Goal: Task Accomplishment & Management: Use online tool/utility

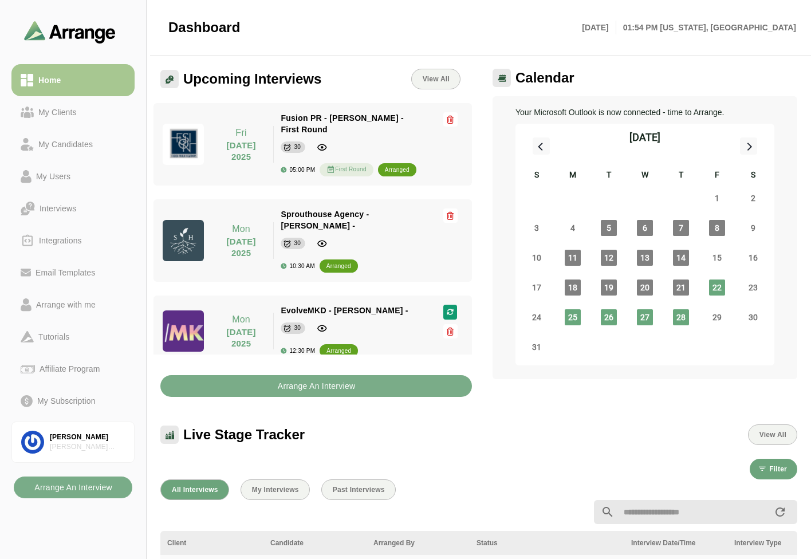
scroll to position [3, 0]
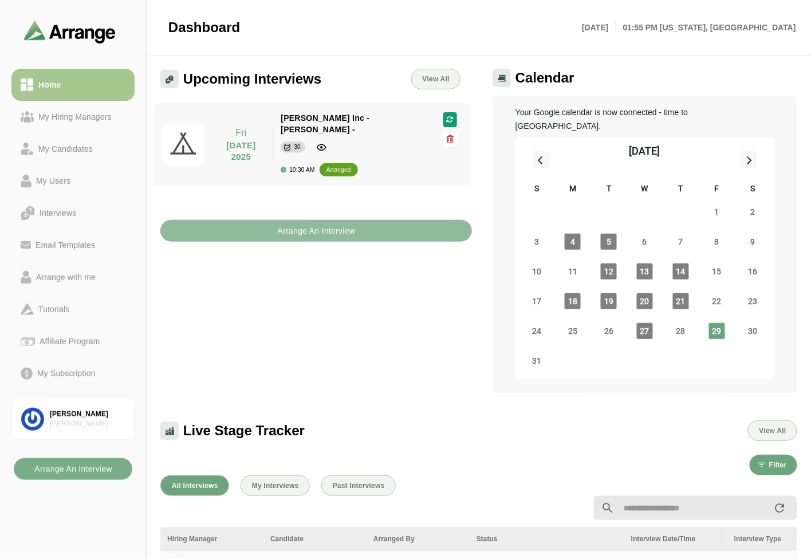
click at [231, 220] on button "Arrange An Interview" at bounding box center [315, 231] width 311 height 22
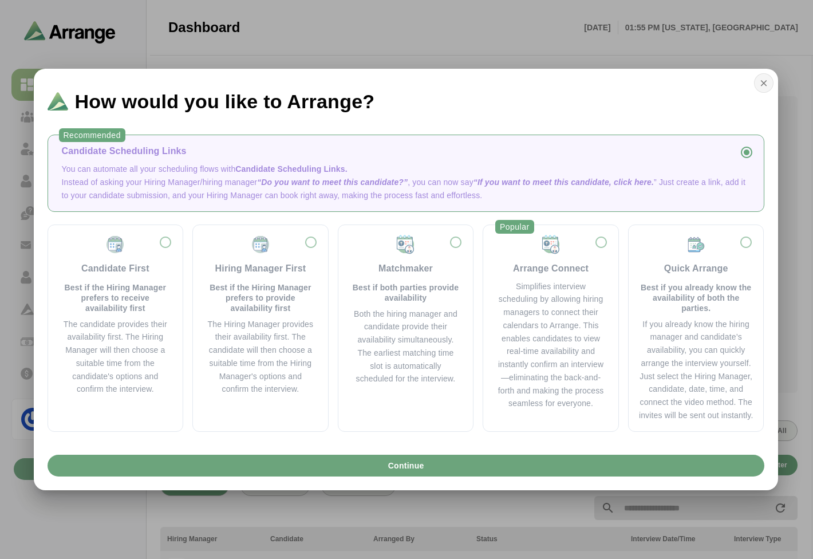
click at [754, 83] on button "button" at bounding box center [763, 82] width 19 height 19
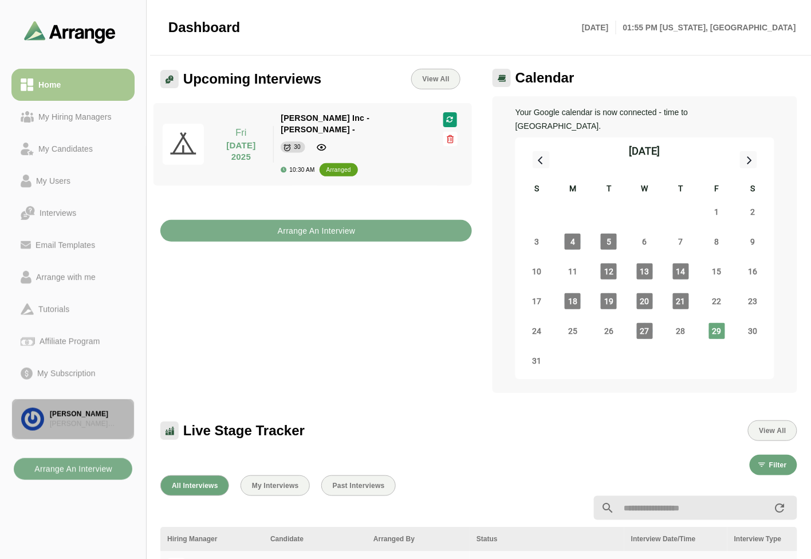
click at [73, 415] on div "[PERSON_NAME]" at bounding box center [87, 414] width 75 height 10
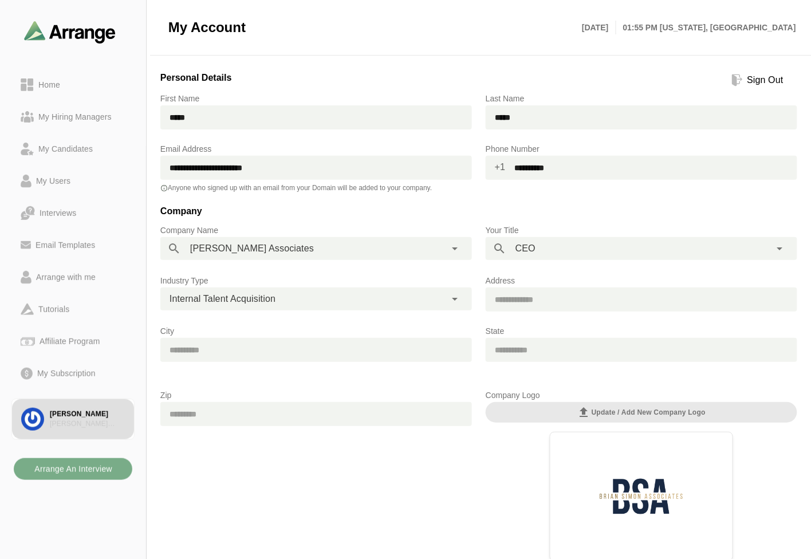
click at [247, 299] on span "Internal Talent Acquisition" at bounding box center [222, 298] width 106 height 15
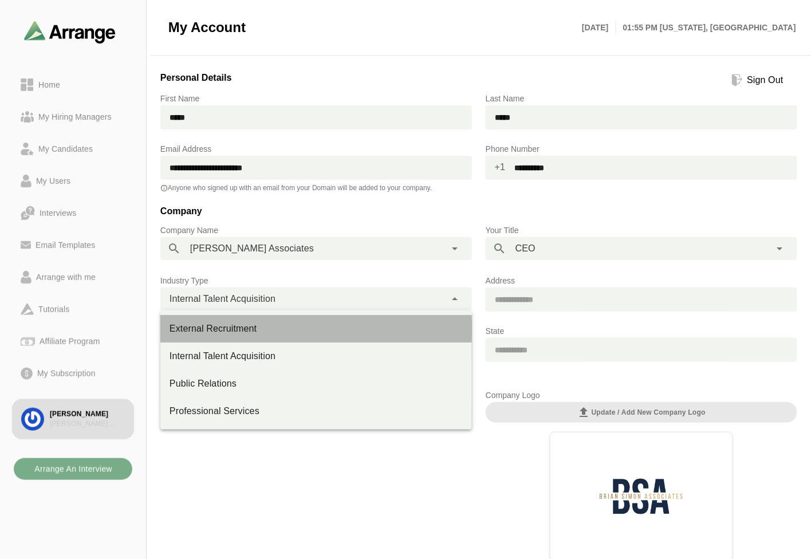
click at [230, 331] on div "External Recruitment" at bounding box center [315, 329] width 293 height 14
type input "**********"
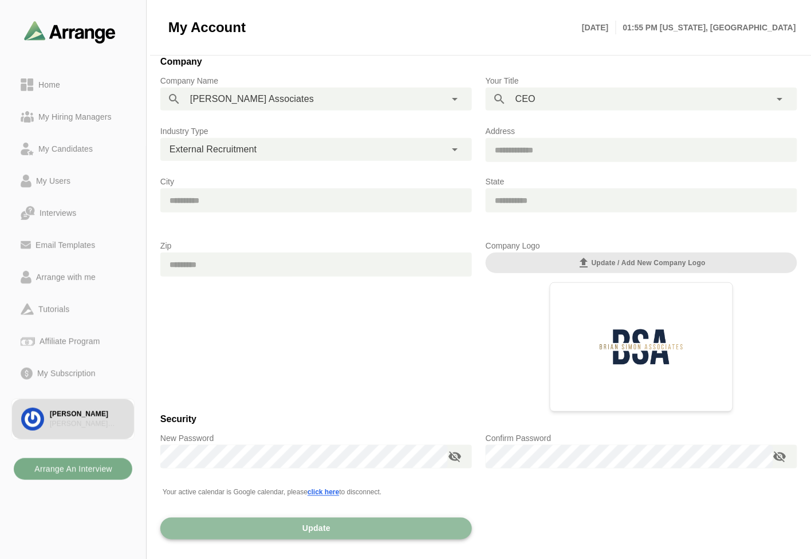
scroll to position [184, 0]
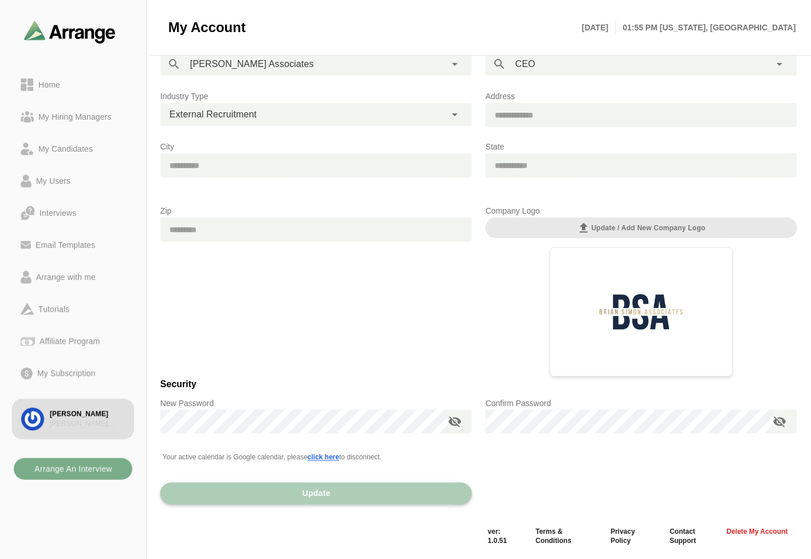
click at [413, 498] on button "Update" at bounding box center [315, 494] width 311 height 22
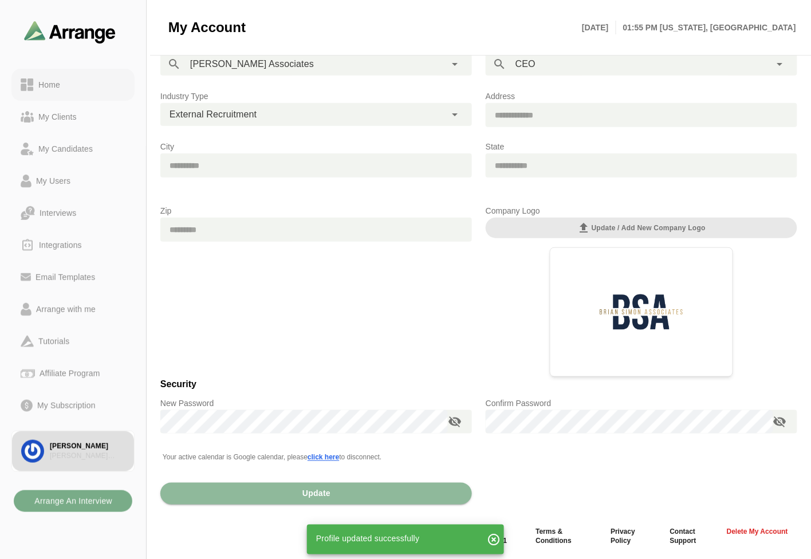
click at [68, 80] on div "Home" at bounding box center [73, 85] width 105 height 14
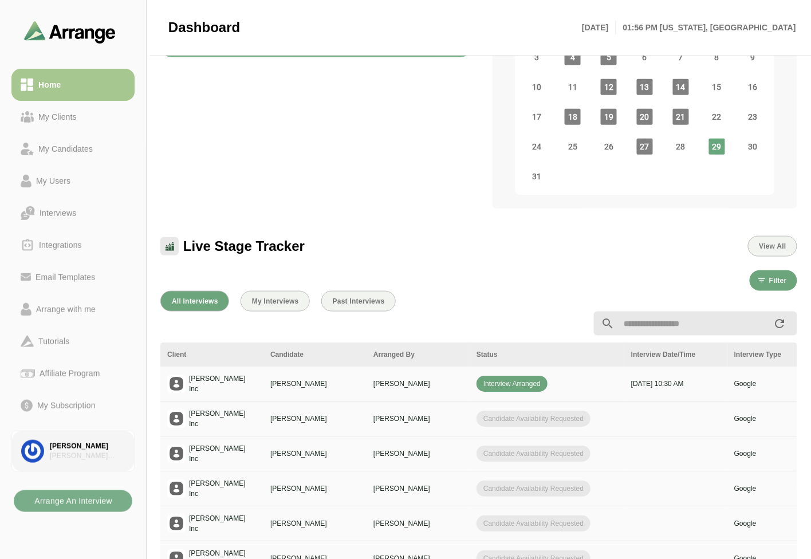
click at [74, 438] on link "Brian Gabay Brian Simon Associates" at bounding box center [72, 451] width 123 height 41
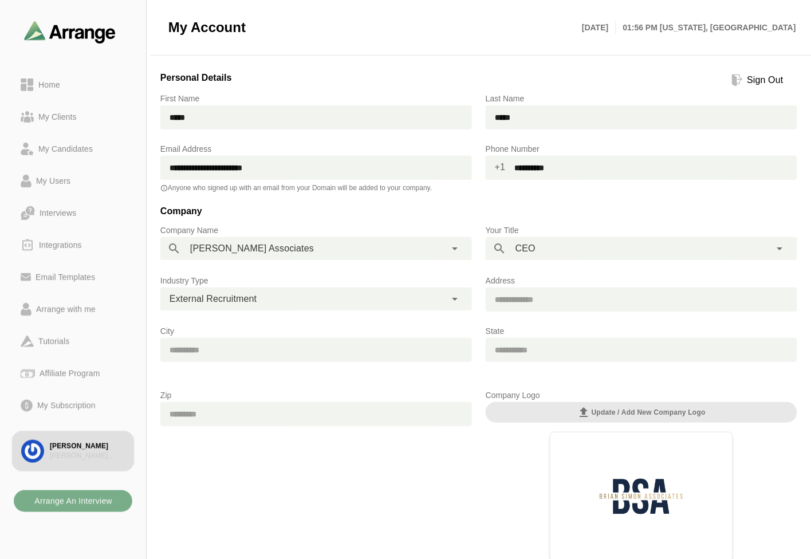
click at [204, 287] on div "**********" at bounding box center [302, 298] width 285 height 23
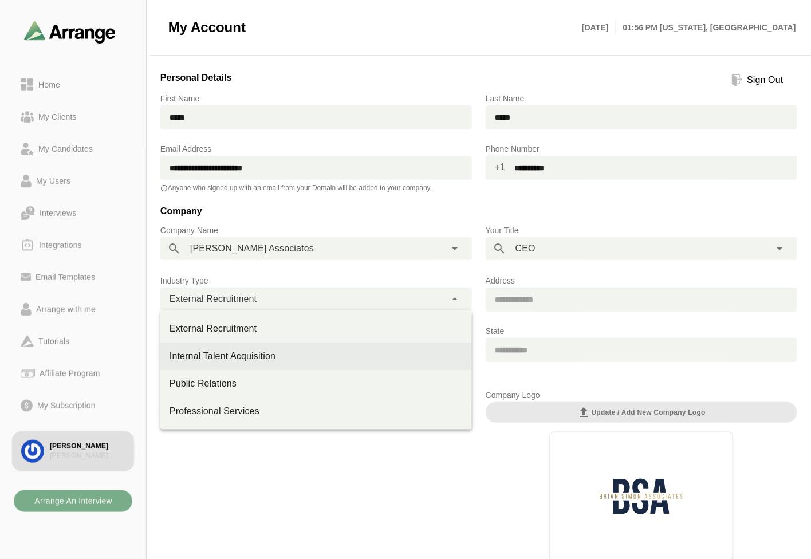
click at [186, 356] on div "Internal Talent Acquisition" at bounding box center [315, 356] width 293 height 14
type input "**********"
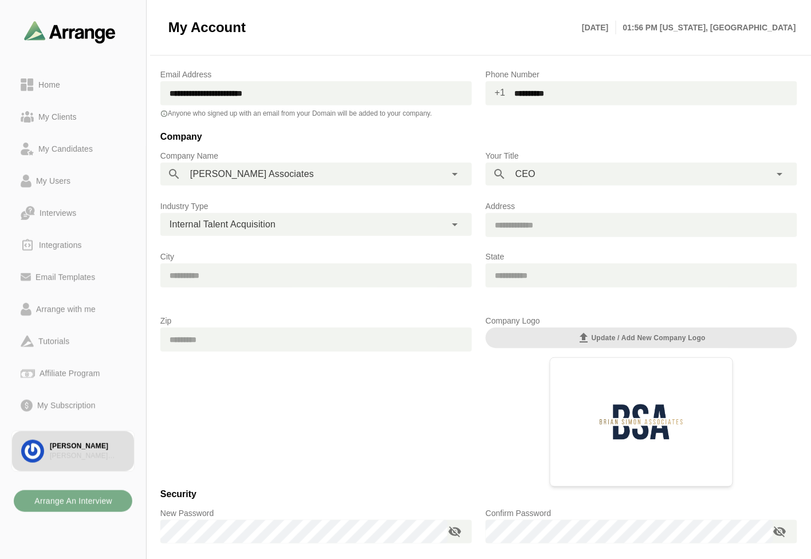
scroll to position [184, 0]
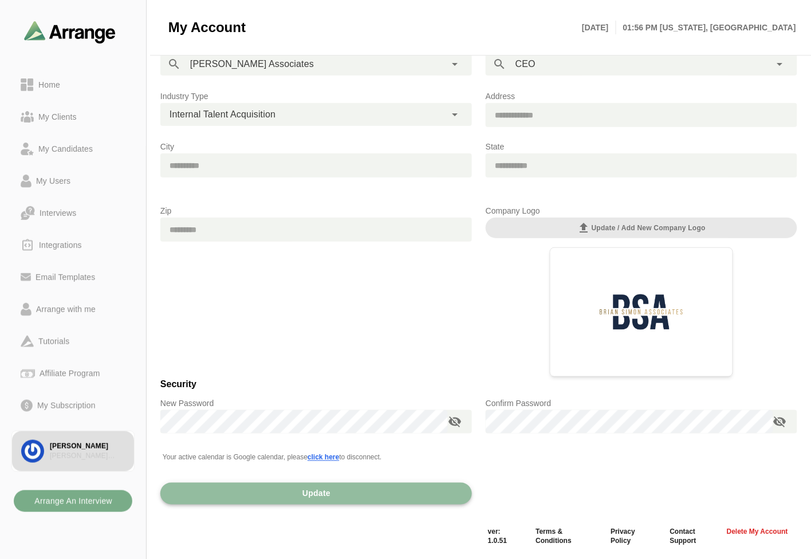
click at [419, 499] on button "Update" at bounding box center [315, 494] width 311 height 22
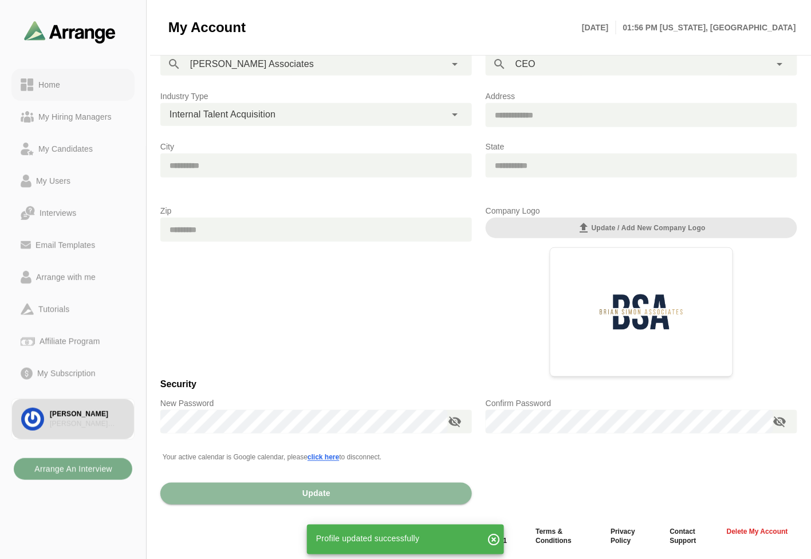
click at [79, 80] on div "Home" at bounding box center [73, 85] width 105 height 14
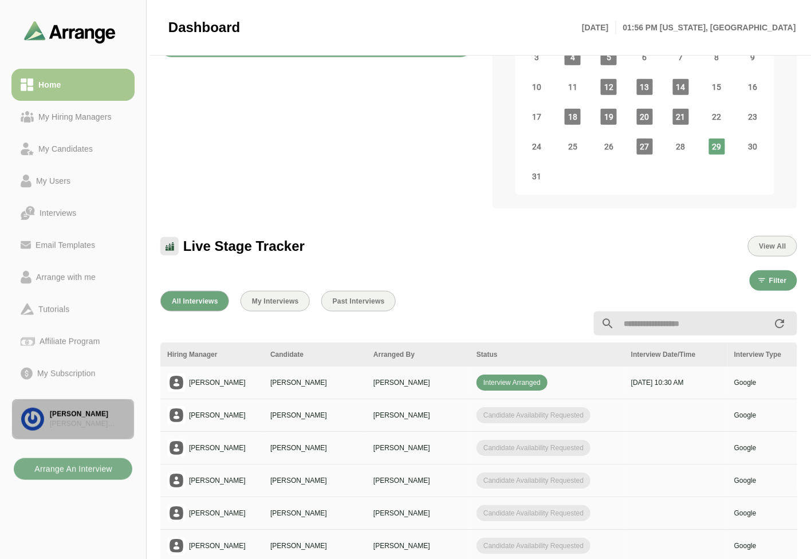
click at [89, 419] on div "[PERSON_NAME] Associates" at bounding box center [87, 424] width 75 height 10
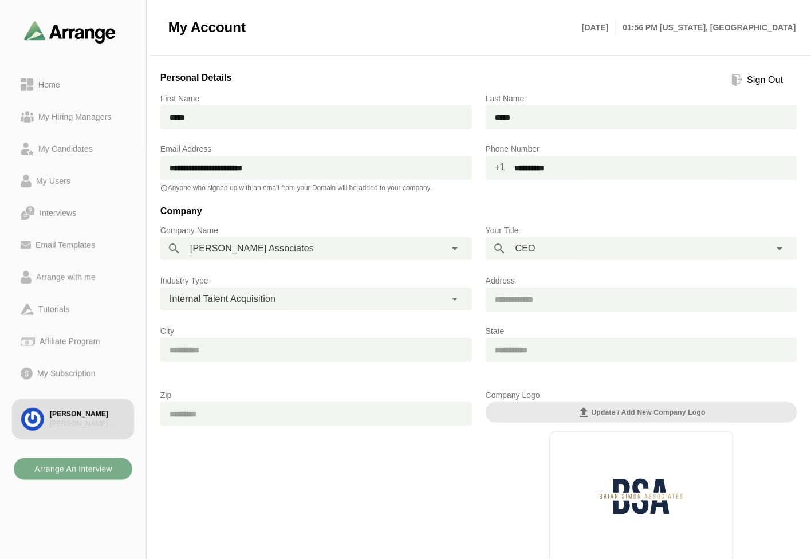
click at [267, 305] on span "Internal Talent Acquisition" at bounding box center [222, 298] width 106 height 15
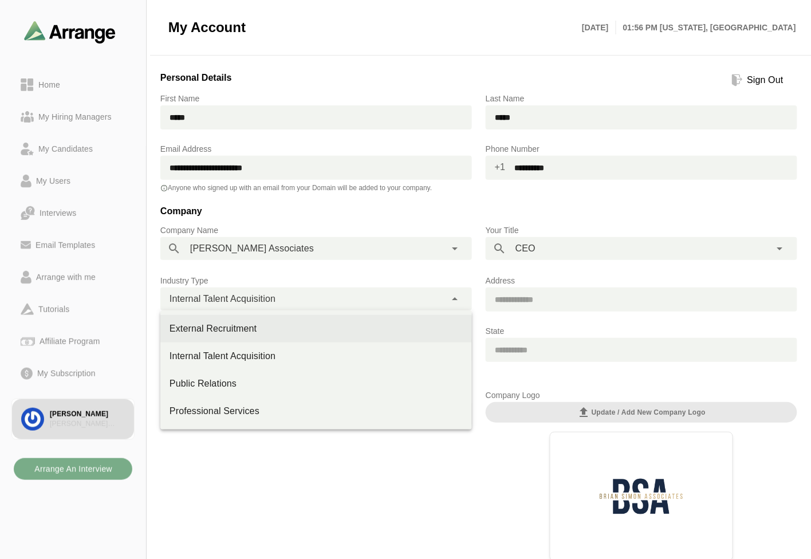
click at [215, 328] on div "External Recruitment" at bounding box center [315, 329] width 293 height 14
type input "**********"
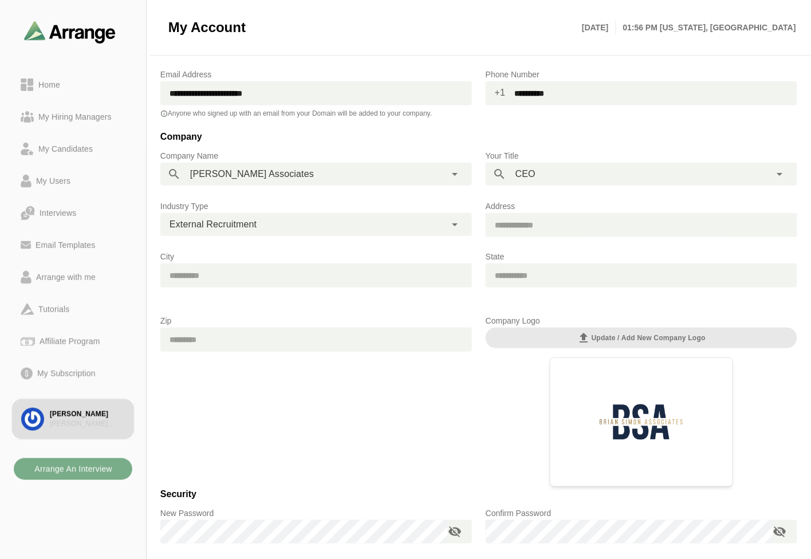
scroll to position [184, 0]
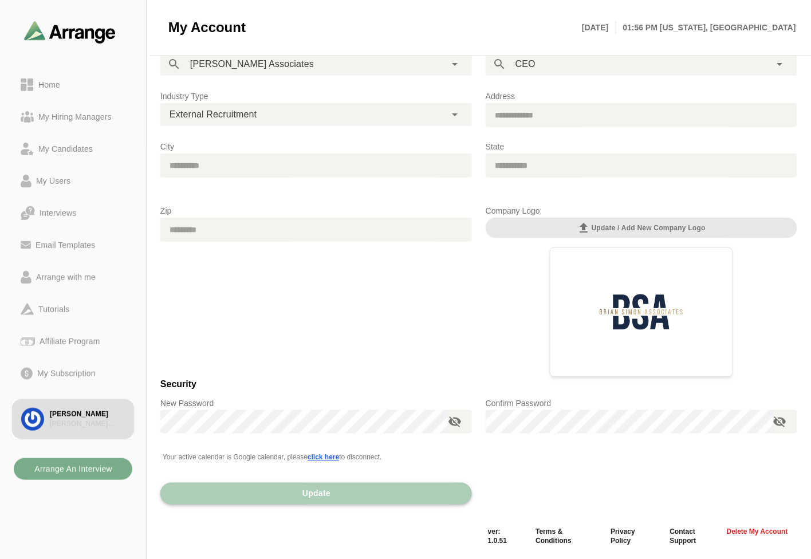
click at [399, 493] on button "Update" at bounding box center [315, 494] width 311 height 22
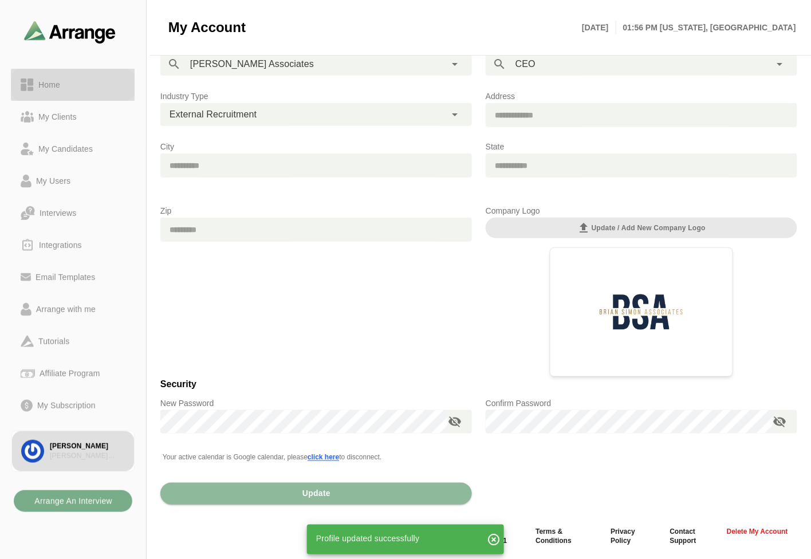
click at [65, 87] on div "Home" at bounding box center [73, 85] width 105 height 14
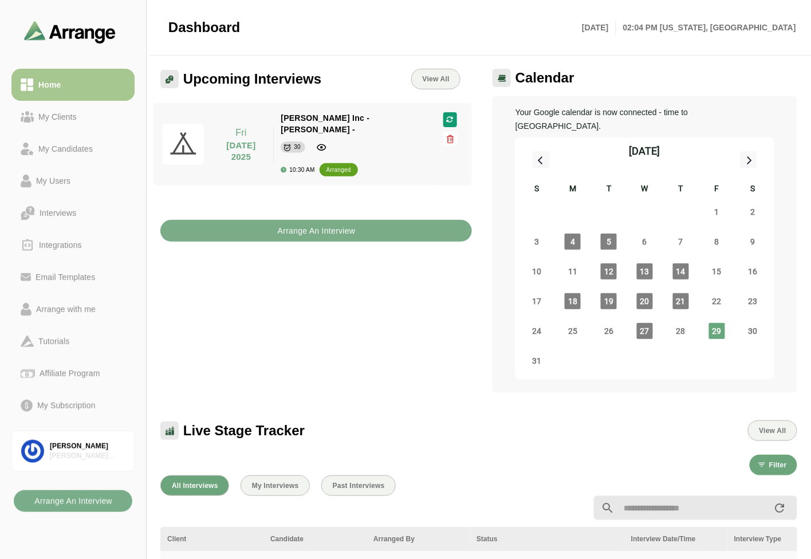
click at [307, 232] on div "Arrange An Interview" at bounding box center [315, 223] width 325 height 49
click at [315, 227] on b "Arrange An Interview" at bounding box center [316, 231] width 78 height 22
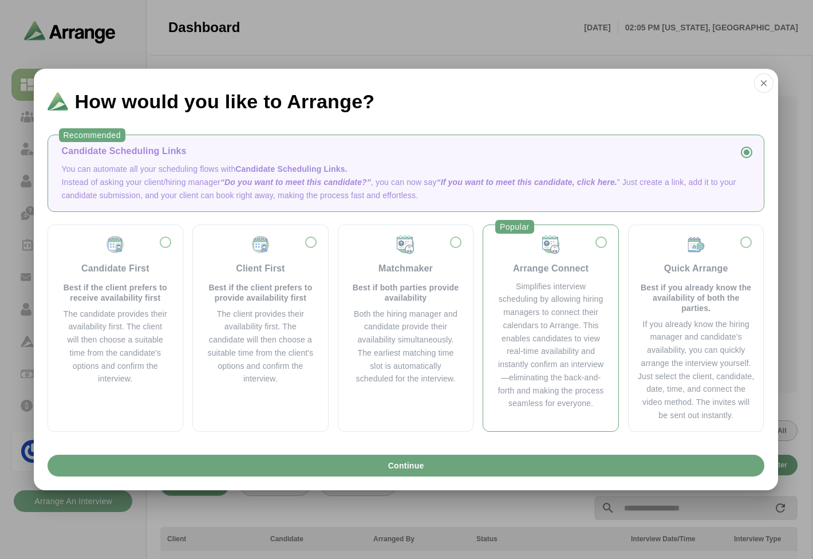
click at [578, 298] on div "Simplifies interview scheduling by allowing hiring managers to connect their ca…" at bounding box center [551, 345] width 108 height 131
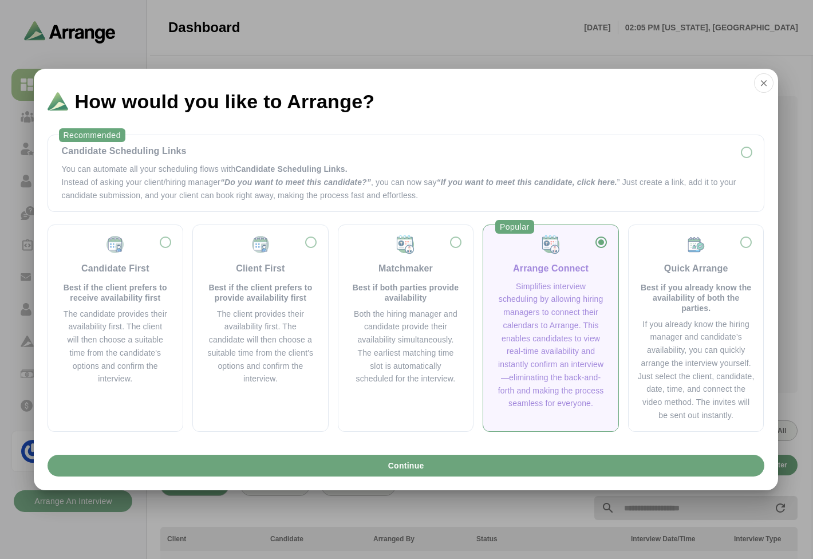
click at [523, 329] on div "Simplifies interview scheduling by allowing hiring managers to connect their ca…" at bounding box center [551, 345] width 108 height 131
click at [209, 169] on p "You can automate all your scheduling flows with Candidate Scheduling Links." at bounding box center [406, 169] width 688 height 13
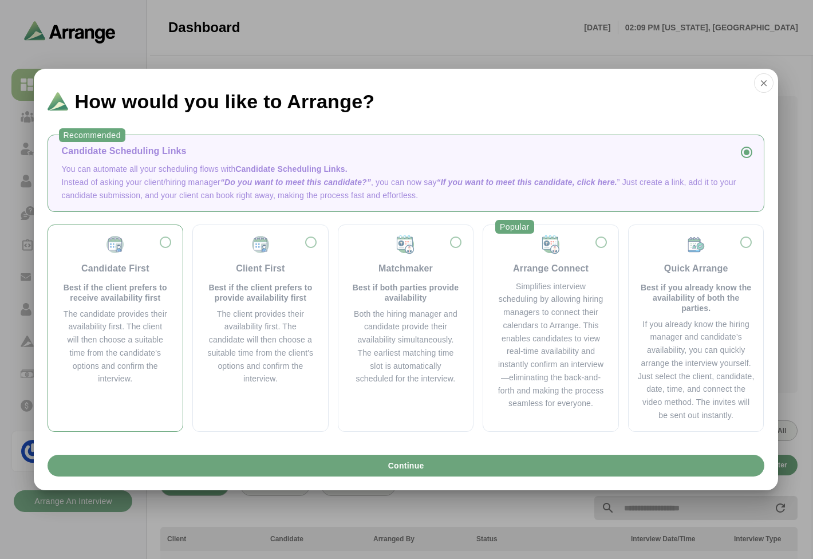
drag, startPoint x: 123, startPoint y: 285, endPoint x: 164, endPoint y: 285, distance: 41.8
click at [123, 285] on p "Best if the client prefers to receive availability first" at bounding box center [116, 292] width 108 height 21
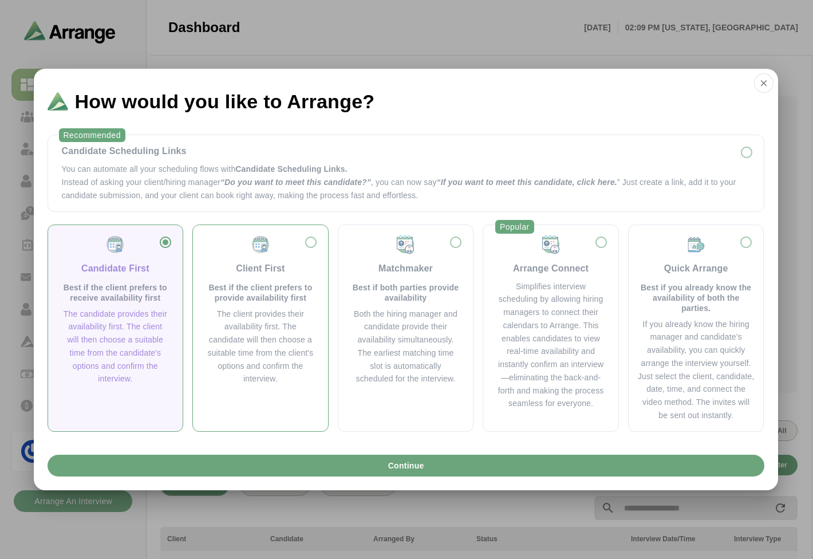
click at [232, 279] on div "Client First Best if the client prefers to provide availability first" at bounding box center [261, 268] width 108 height 69
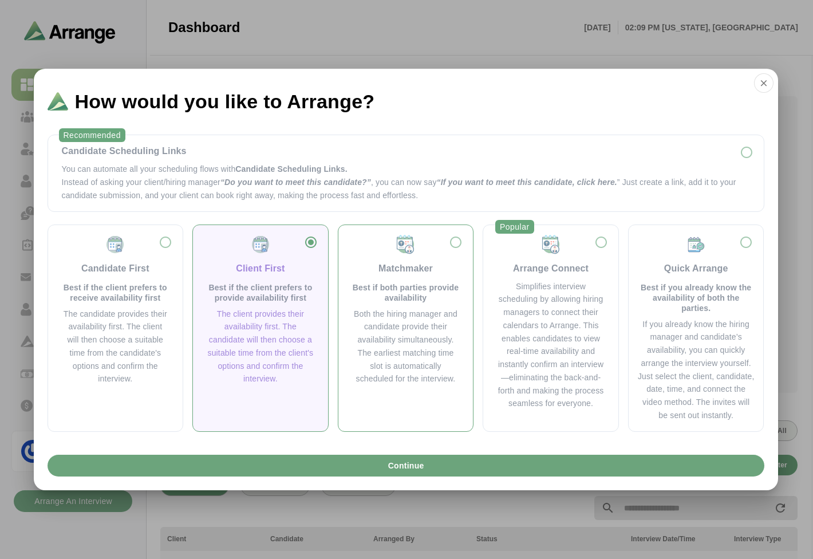
click at [415, 279] on div "Matchmaker Best if both parties provide availability" at bounding box center [406, 268] width 108 height 69
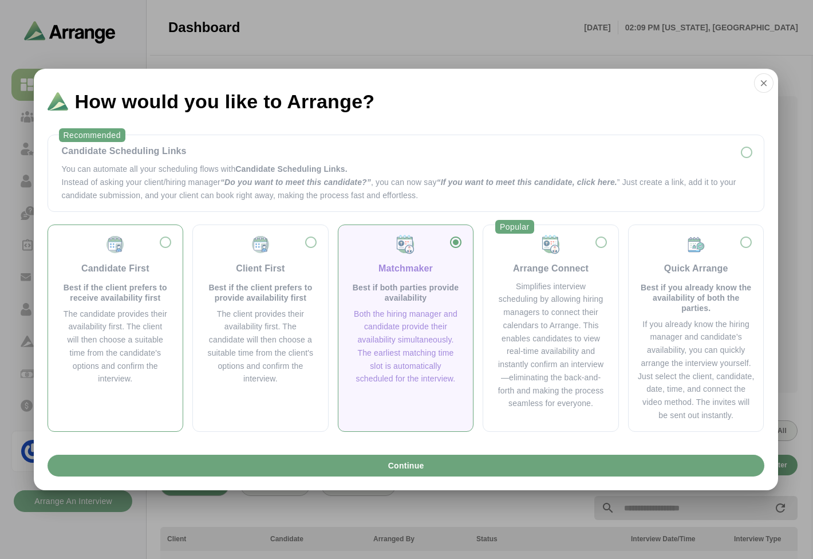
click at [95, 275] on div "Candidate First" at bounding box center [115, 269] width 68 height 14
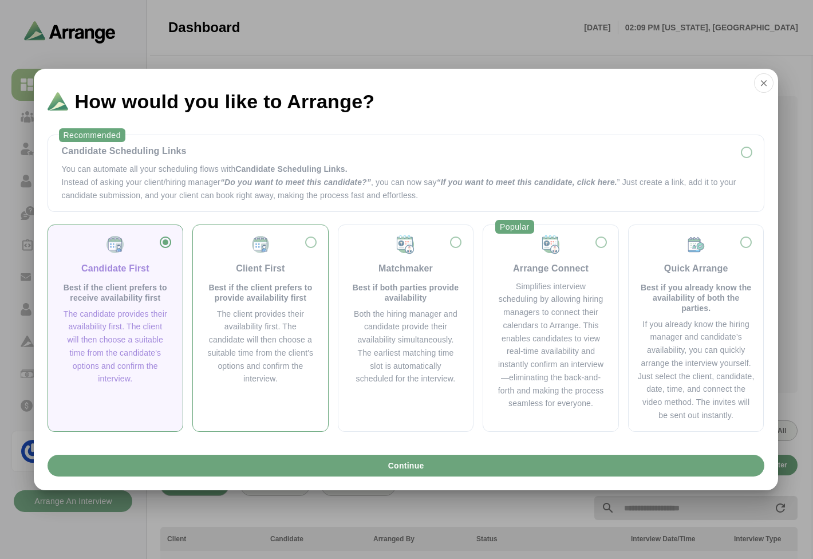
click at [249, 278] on div "Client First Best if the client prefers to provide availability first" at bounding box center [261, 268] width 108 height 69
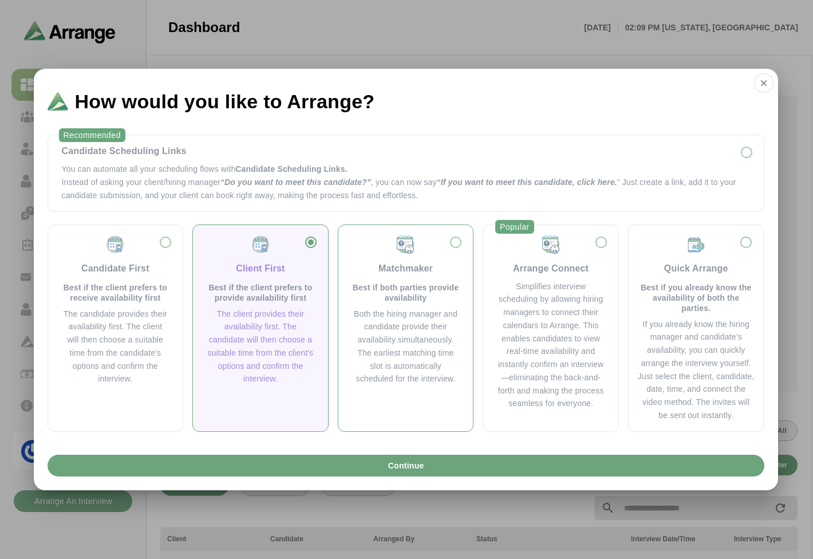
click at [408, 278] on div "Matchmaker Best if both parties provide availability" at bounding box center [406, 268] width 108 height 69
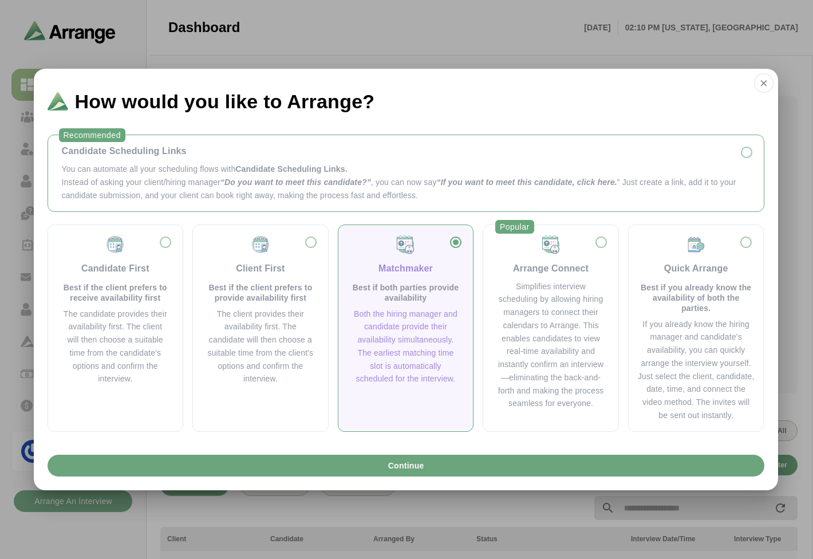
click at [159, 178] on p "Instead of asking your client/hiring manager “Do you want to meet this candidat…" at bounding box center [406, 189] width 688 height 26
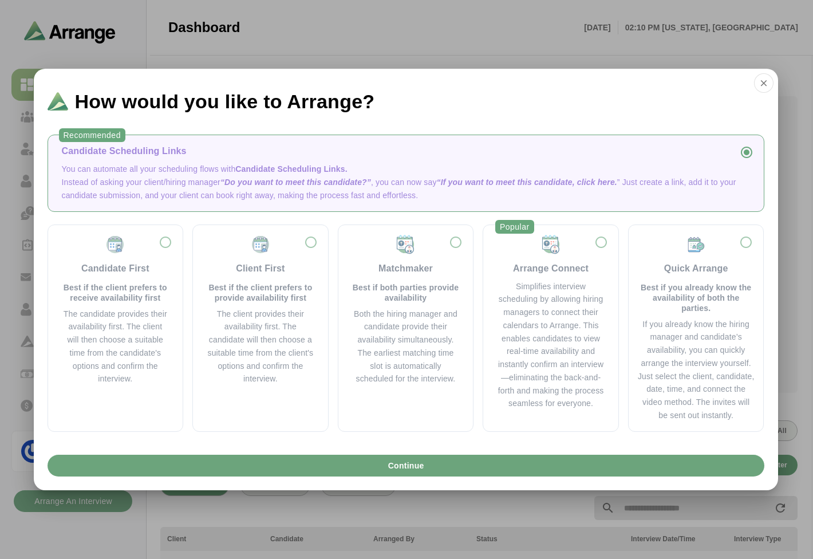
click at [232, 144] on div "Candidate Scheduling Links" at bounding box center [406, 151] width 688 height 14
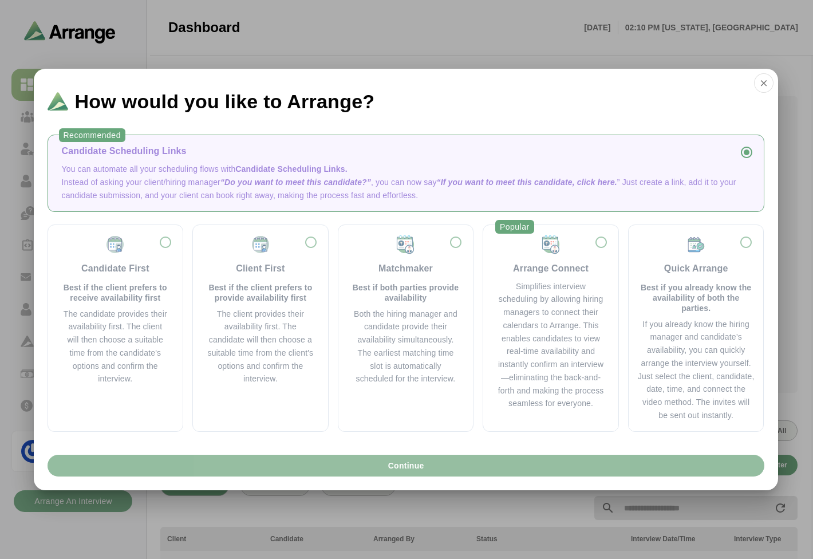
click at [399, 474] on span "Continue" at bounding box center [405, 466] width 37 height 22
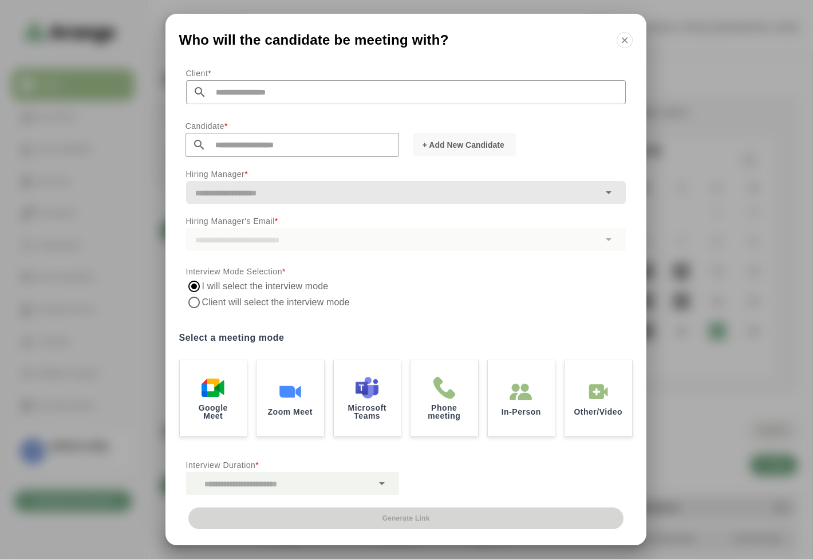
click at [244, 95] on input "text" at bounding box center [416, 92] width 419 height 24
click at [623, 42] on icon "button" at bounding box center [625, 40] width 10 height 10
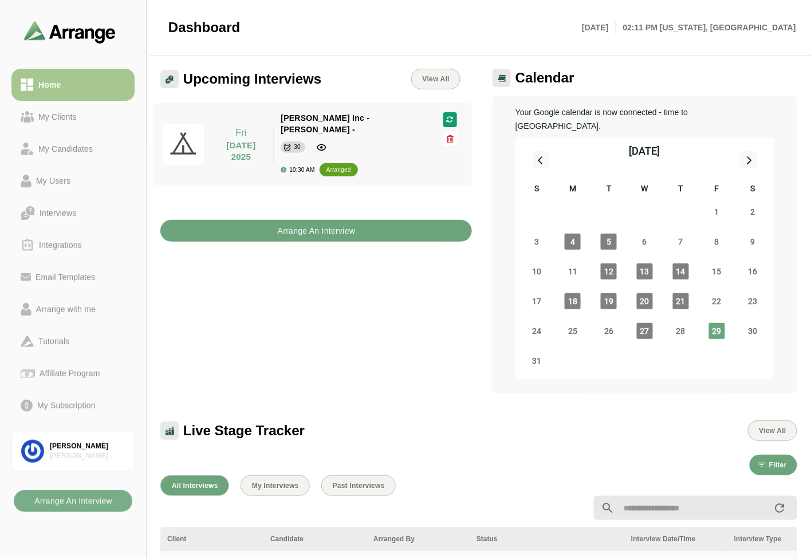
click at [348, 225] on b "Arrange An Interview" at bounding box center [316, 231] width 78 height 22
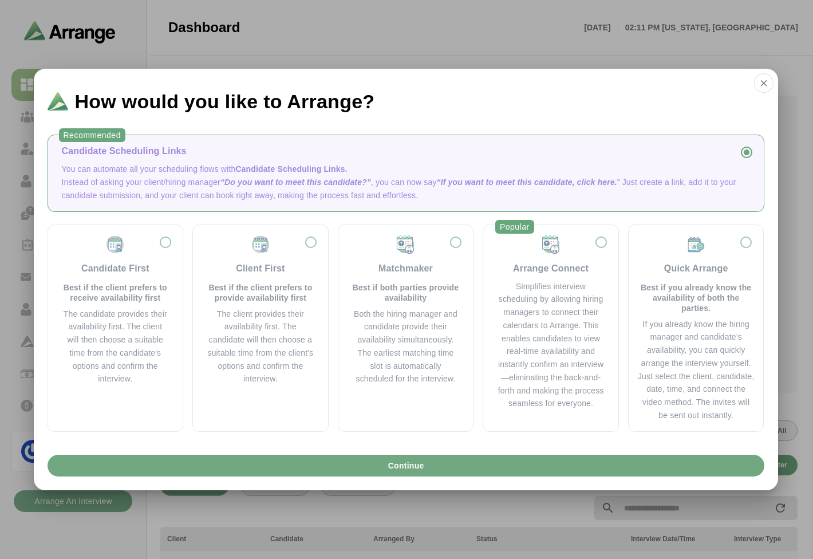
click at [353, 466] on button "Continue" at bounding box center [406, 466] width 717 height 22
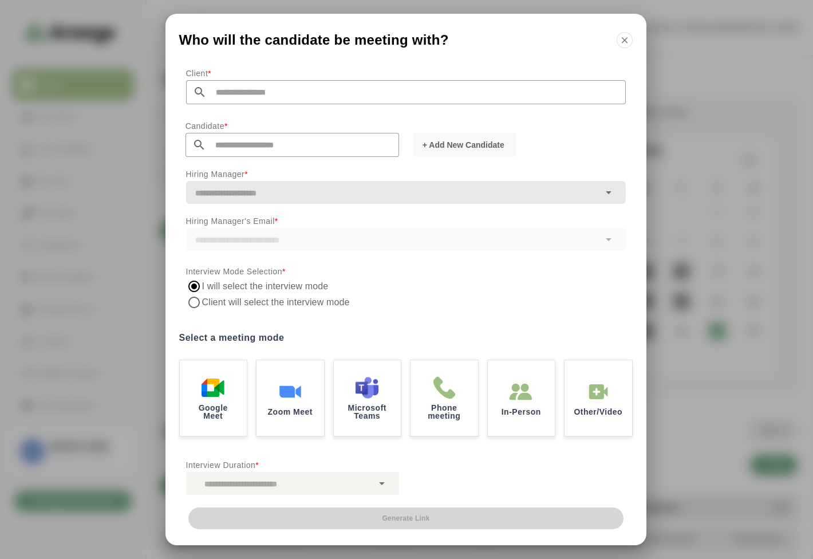
click at [281, 102] on input "text" at bounding box center [416, 92] width 419 height 24
click at [227, 119] on li "Jay Inc" at bounding box center [296, 122] width 221 height 23
type input "*******"
click at [255, 147] on input "text" at bounding box center [302, 145] width 193 height 24
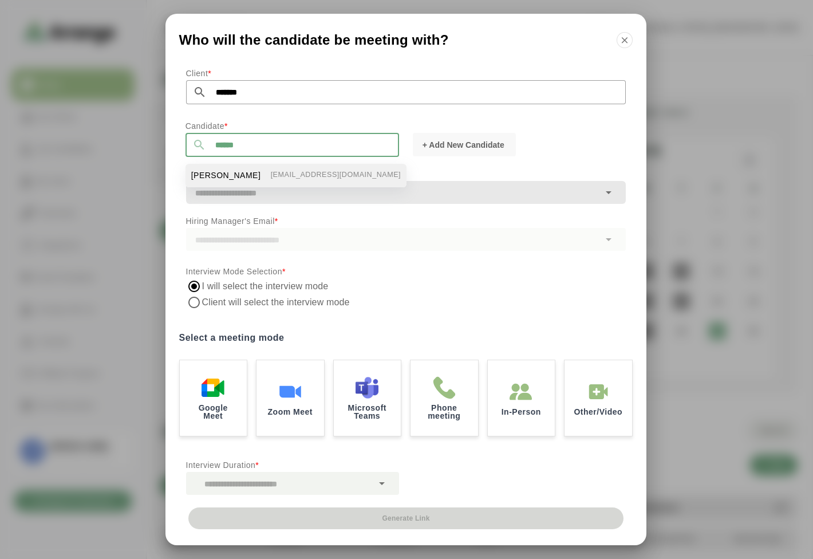
click at [240, 173] on li "Tom Breslin bgabay88+99@gmail.com" at bounding box center [296, 175] width 221 height 23
type input "**********"
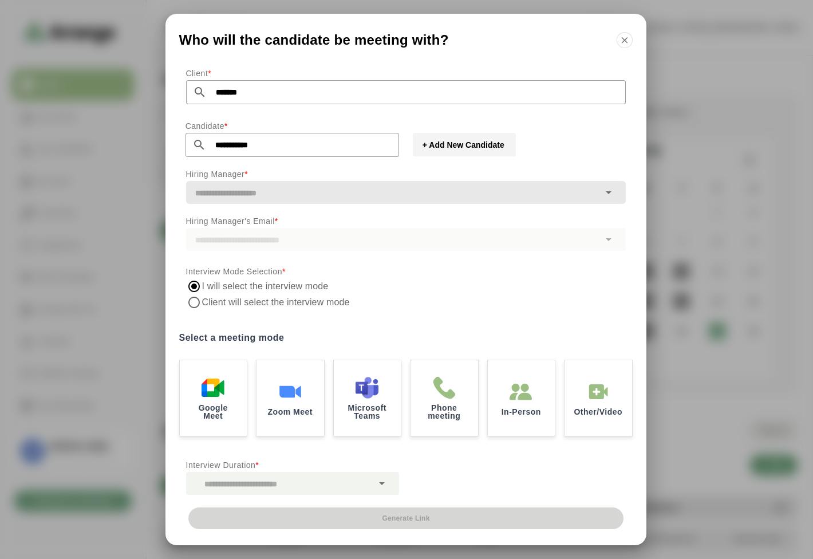
click at [458, 152] on button "+ Add New Candidate" at bounding box center [464, 144] width 103 height 23
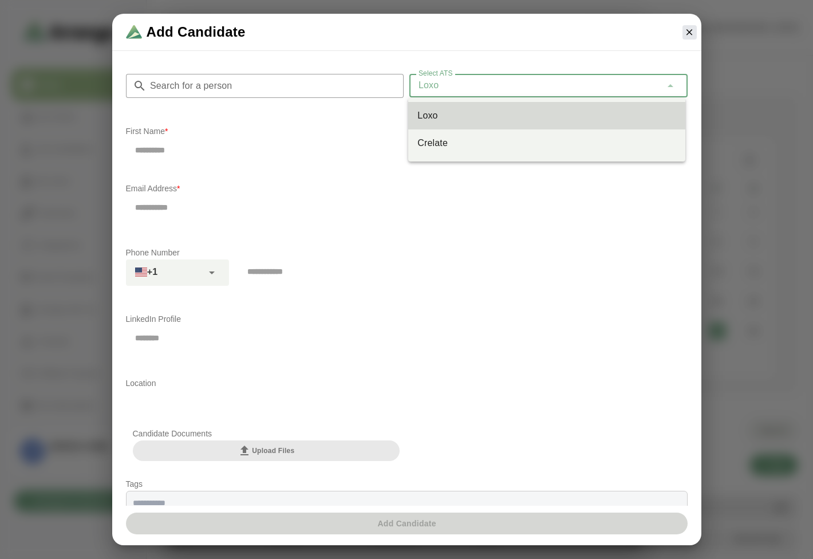
click at [444, 84] on div "Loxo ****" at bounding box center [535, 85] width 252 height 23
click at [305, 85] on input "Search for a person" at bounding box center [276, 86] width 258 height 24
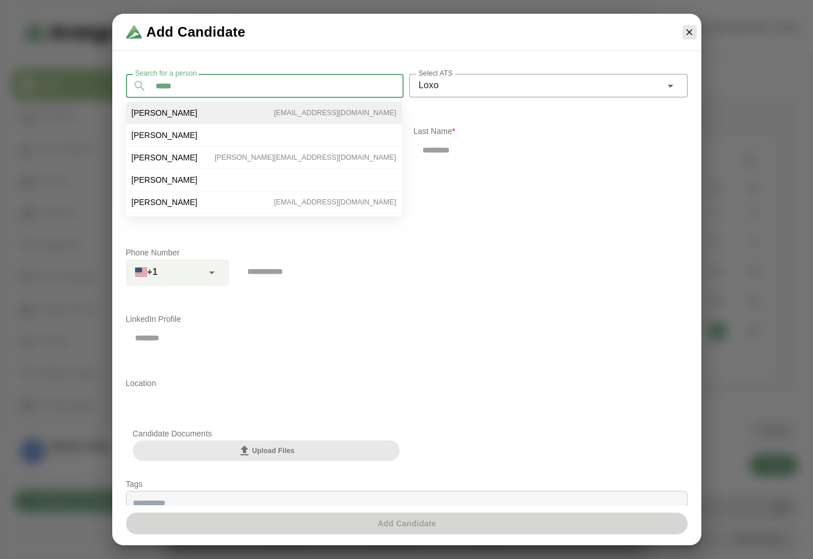
type input "*****"
click at [180, 112] on li "Tom Nolan tomnolan1128@yahoo.com" at bounding box center [264, 113] width 276 height 22
type input "***"
type input "*****"
type input "**********"
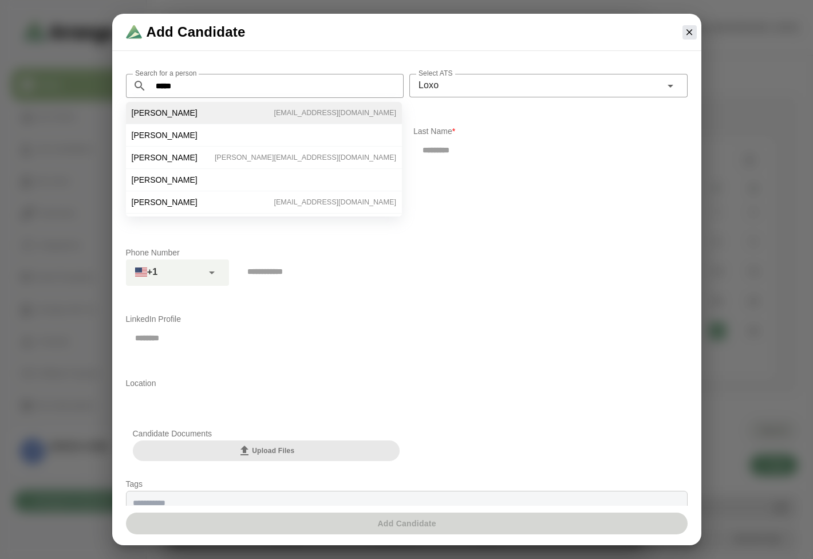
type input "**********"
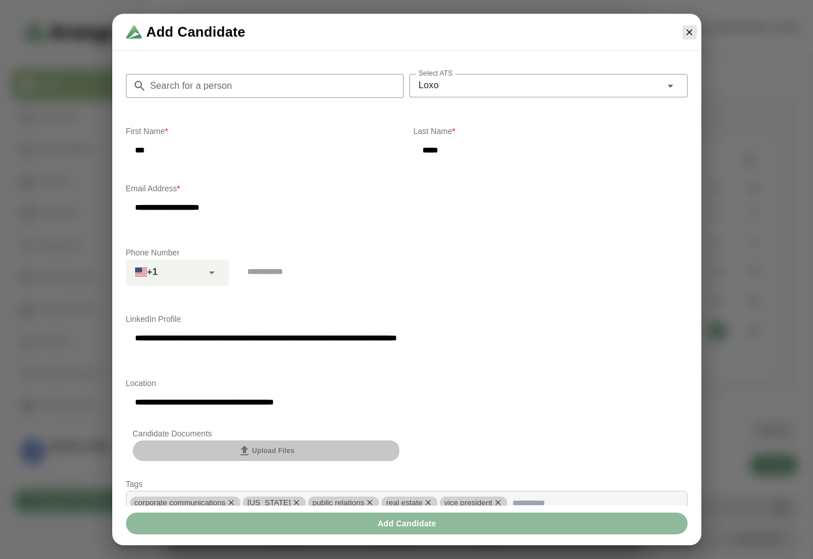
click at [259, 451] on span "Upload Files" at bounding box center [266, 451] width 57 height 14
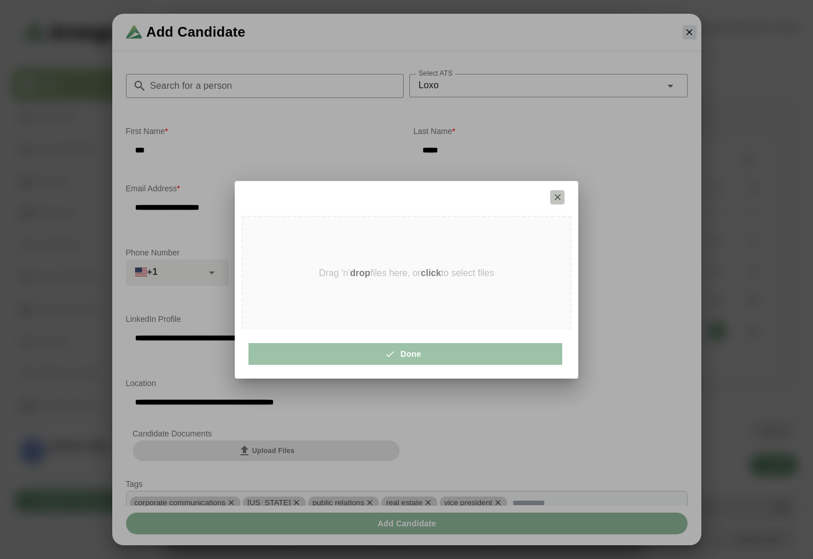
click at [551, 196] on button "button" at bounding box center [557, 197] width 14 height 14
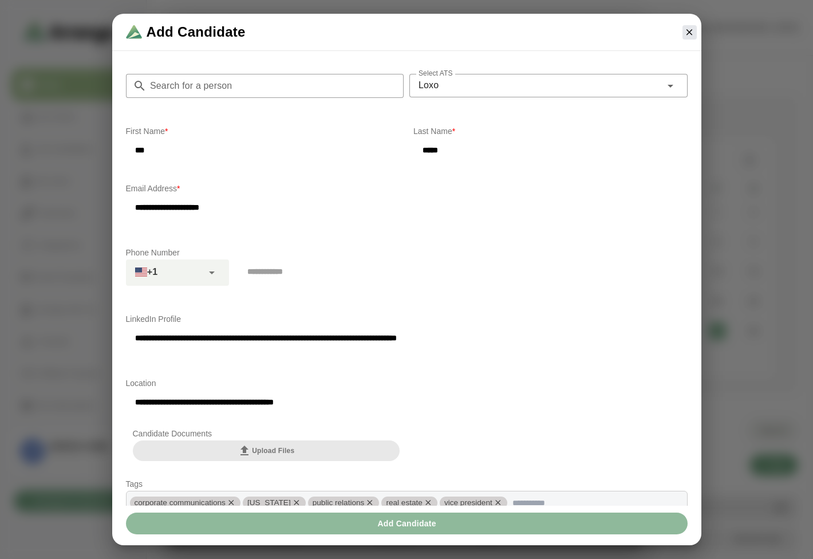
drag, startPoint x: 689, startPoint y: 31, endPoint x: 633, endPoint y: 37, distance: 56.9
click at [689, 31] on icon "button" at bounding box center [689, 32] width 10 height 10
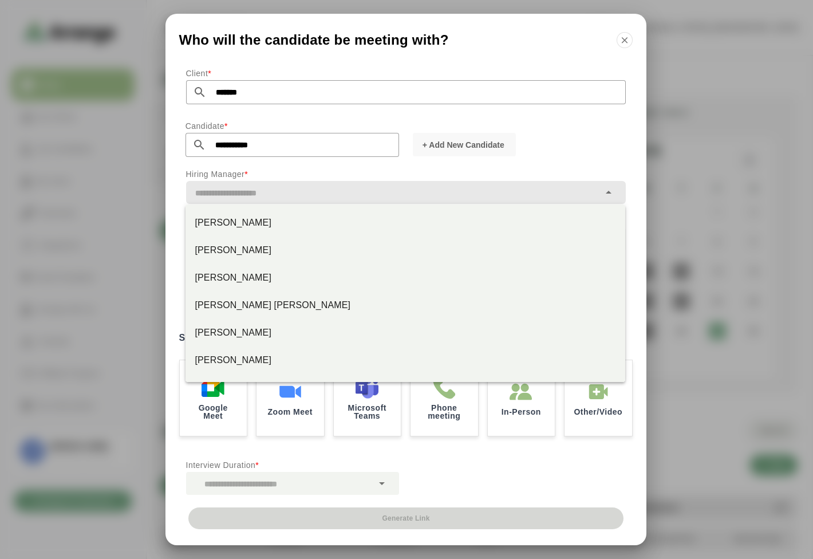
click at [270, 194] on input "text" at bounding box center [392, 193] width 413 height 16
click at [250, 223] on div "Jay Smith" at bounding box center [405, 223] width 421 height 14
type input "*********"
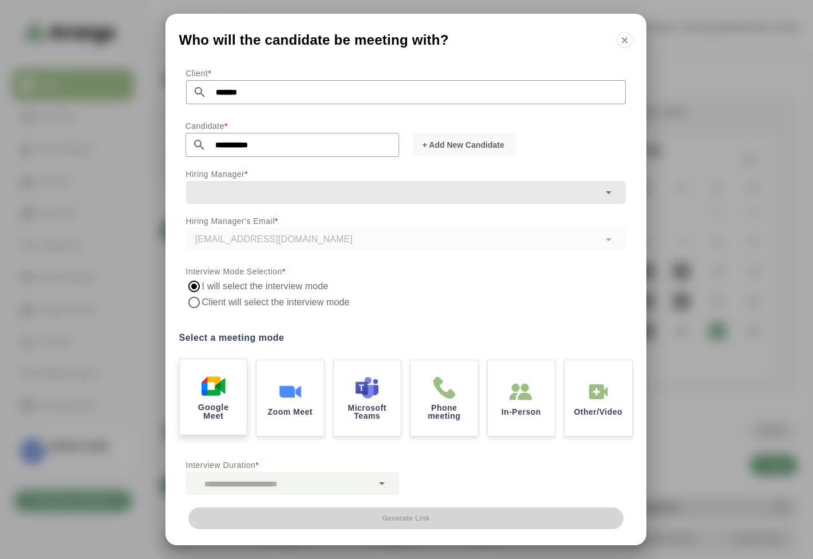
click at [218, 384] on img at bounding box center [213, 386] width 24 height 24
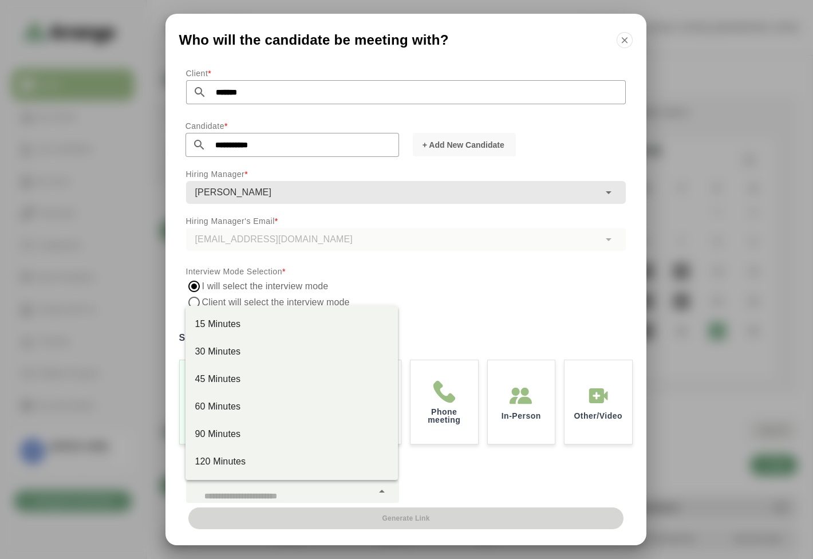
click at [297, 484] on div at bounding box center [279, 491] width 187 height 23
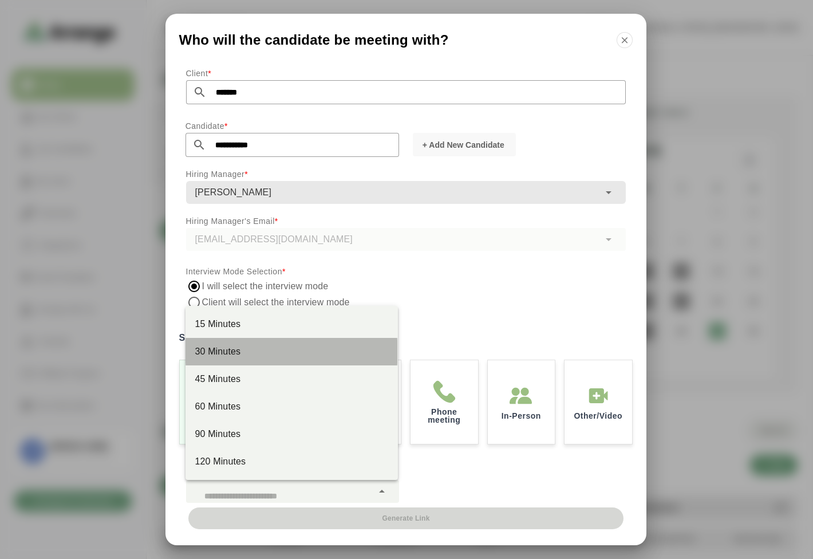
click at [264, 350] on div "30 Minutes" at bounding box center [292, 352] width 194 height 14
type input "**"
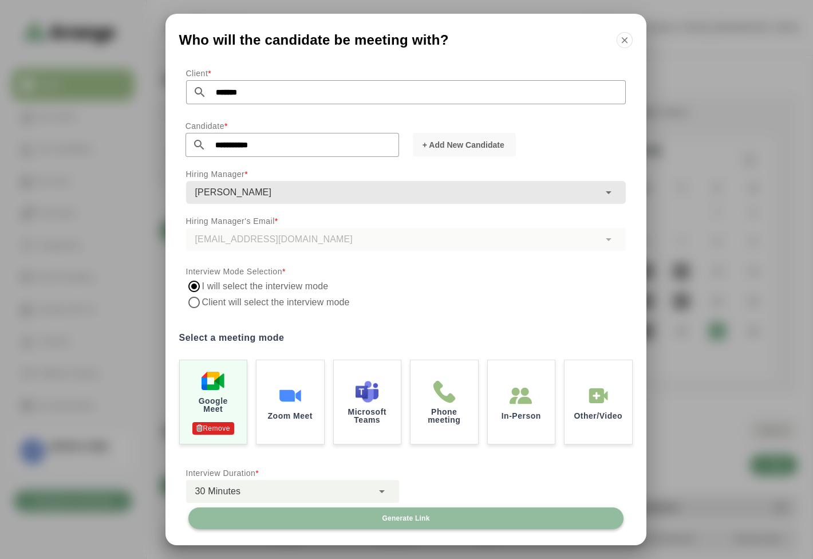
click at [381, 522] on span "Generate Link" at bounding box center [405, 518] width 48 height 9
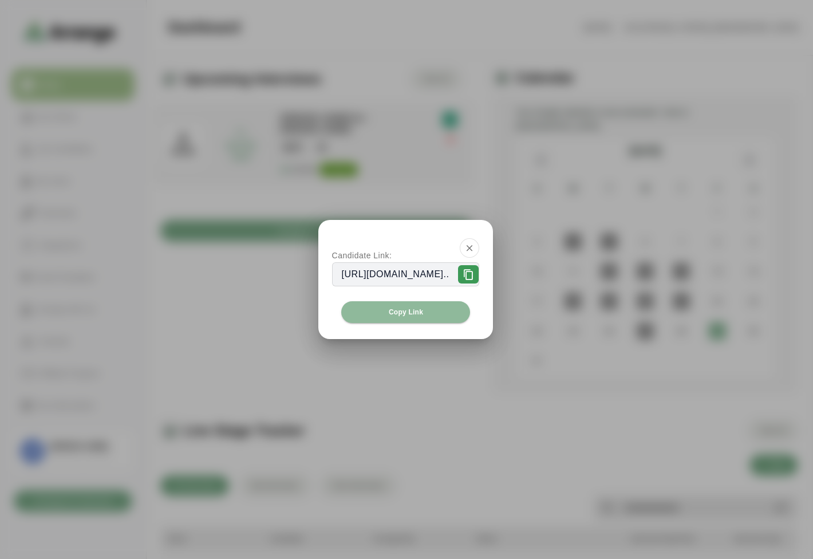
click at [386, 325] on div "Copy Link" at bounding box center [405, 320] width 175 height 38
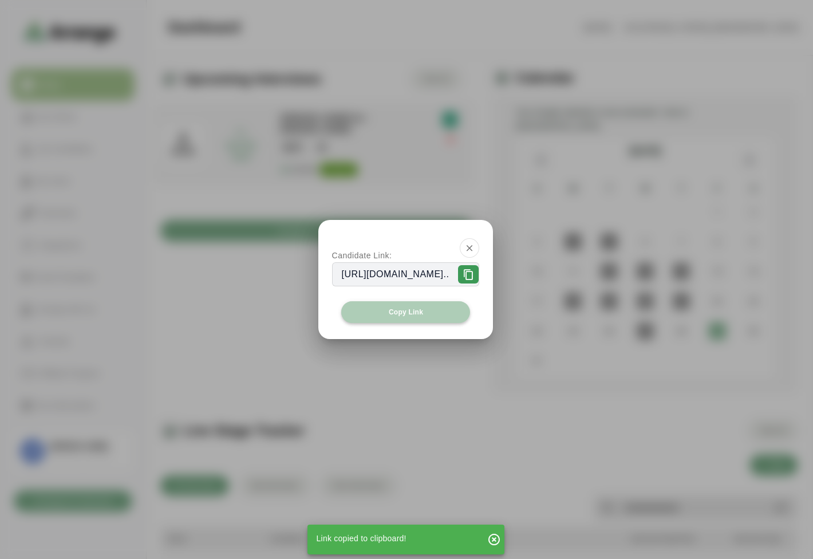
click at [400, 318] on button "Copy Link" at bounding box center [405, 312] width 129 height 22
click at [479, 244] on button "button" at bounding box center [469, 247] width 19 height 19
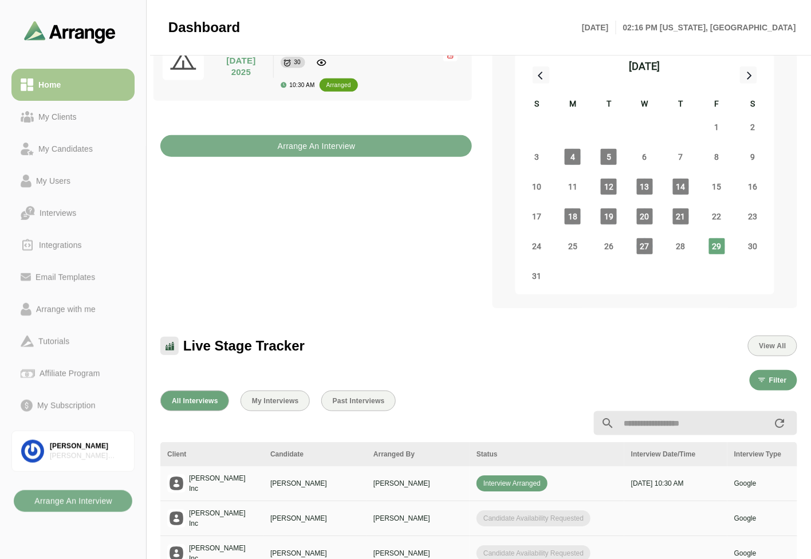
scroll to position [191, 0]
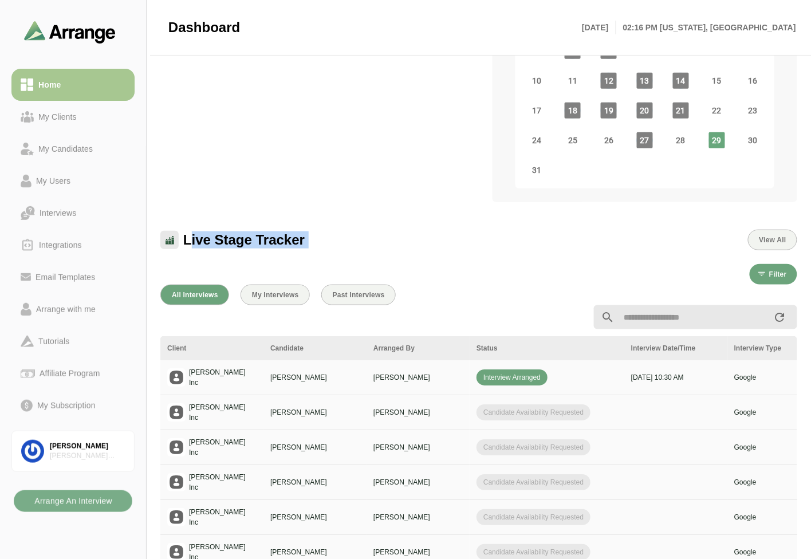
drag, startPoint x: 190, startPoint y: 220, endPoint x: 334, endPoint y: 243, distance: 145.5
click at [334, 243] on div "Upcoming Interviews View All Fri 29 August 2025 Fri 29 August 2025 Jay Inc - To…" at bounding box center [478, 323] width 650 height 905
click at [334, 257] on div "Filter All Interviews My Interviews Past Interviews Client Candidate Arranged B…" at bounding box center [478, 516] width 650 height 519
click at [396, 209] on div "Live Stage Tracker View All" at bounding box center [478, 233] width 650 height 48
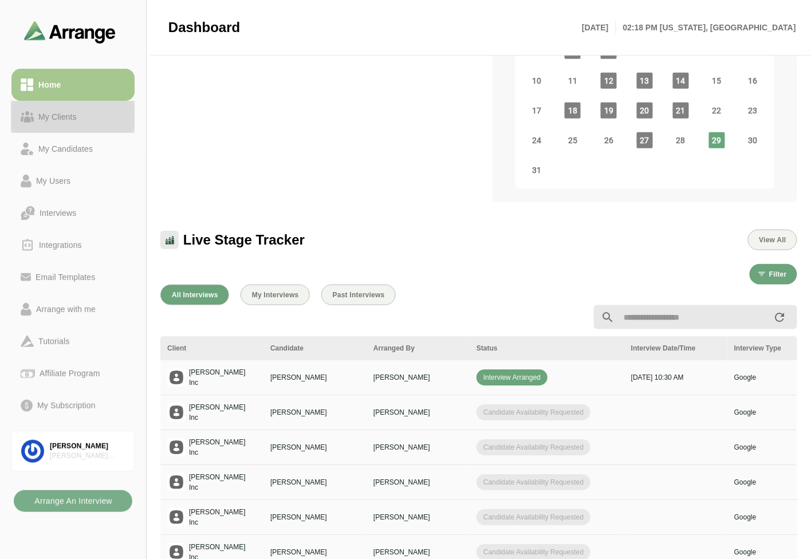
click at [62, 117] on div "My Clients" at bounding box center [58, 117] width 48 height 14
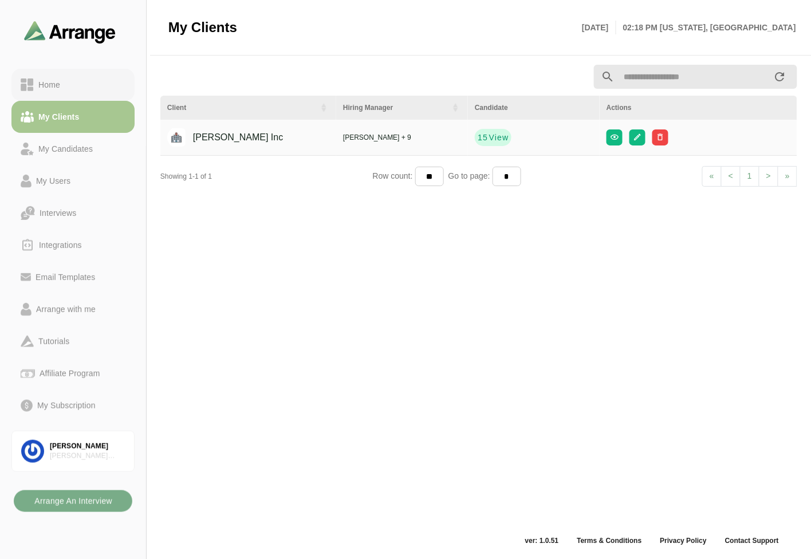
scroll to position [3, 0]
click at [71, 89] on div "Home" at bounding box center [73, 85] width 105 height 14
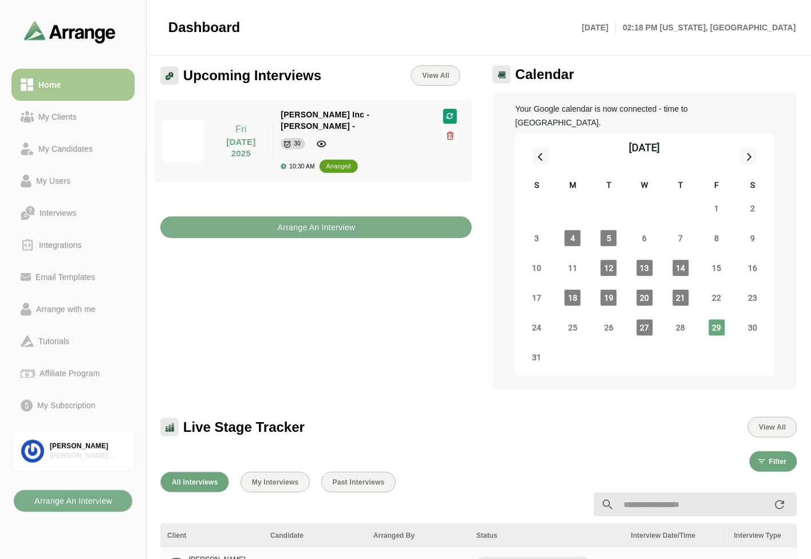
scroll to position [131, 0]
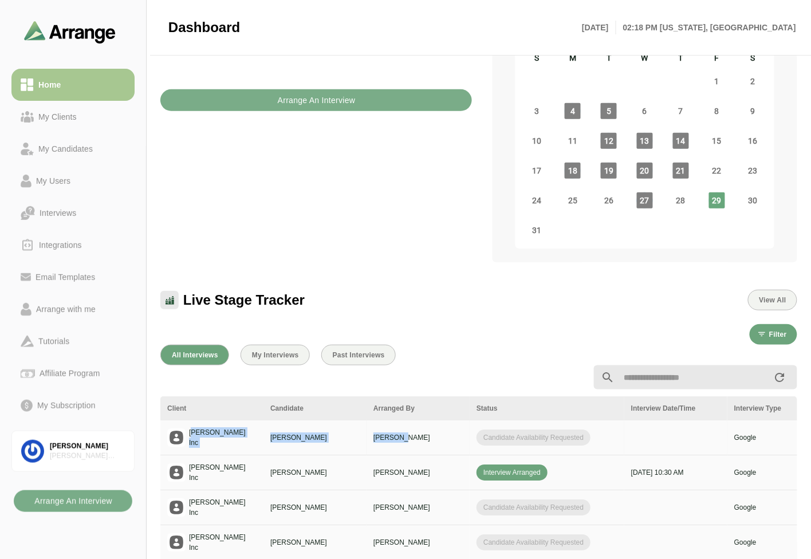
drag, startPoint x: 191, startPoint y: 424, endPoint x: 401, endPoint y: 419, distance: 209.6
click at [401, 420] on tr "Jay Inc Tom Breslin Brian Gabay Candidate Availability Requested Google Candida…" at bounding box center [720, 437] width 1120 height 35
click at [401, 432] on p "[PERSON_NAME]" at bounding box center [417, 437] width 89 height 10
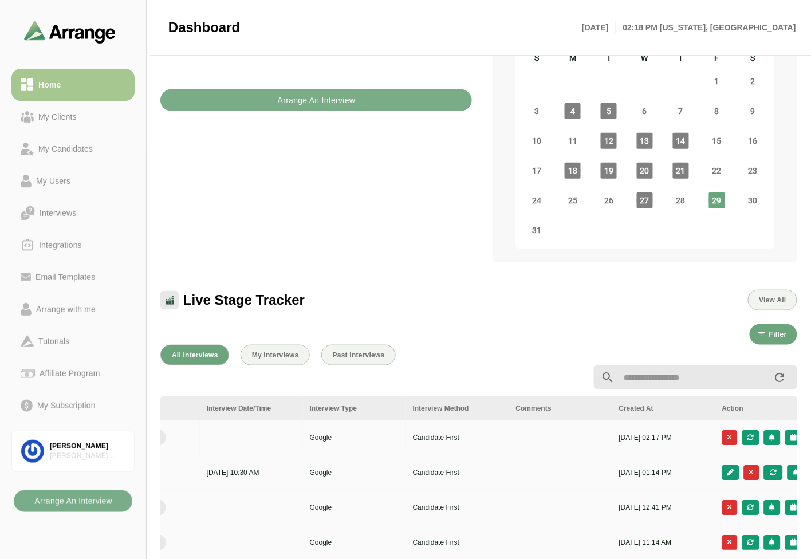
scroll to position [0, 430]
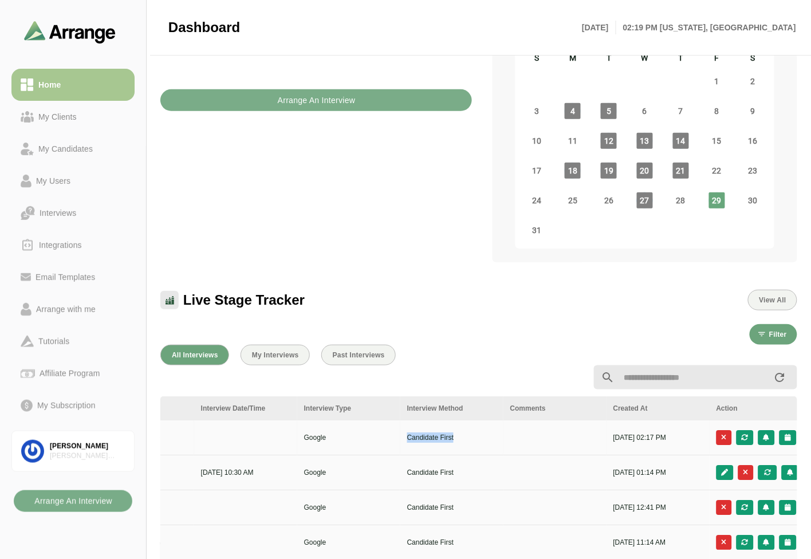
drag, startPoint x: 459, startPoint y: 430, endPoint x: 394, endPoint y: 432, distance: 64.7
click at [394, 432] on tr "Jay Inc Tom Breslin Brian Gabay Candidate Availability Requested Google Candida…" at bounding box center [290, 437] width 1120 height 35
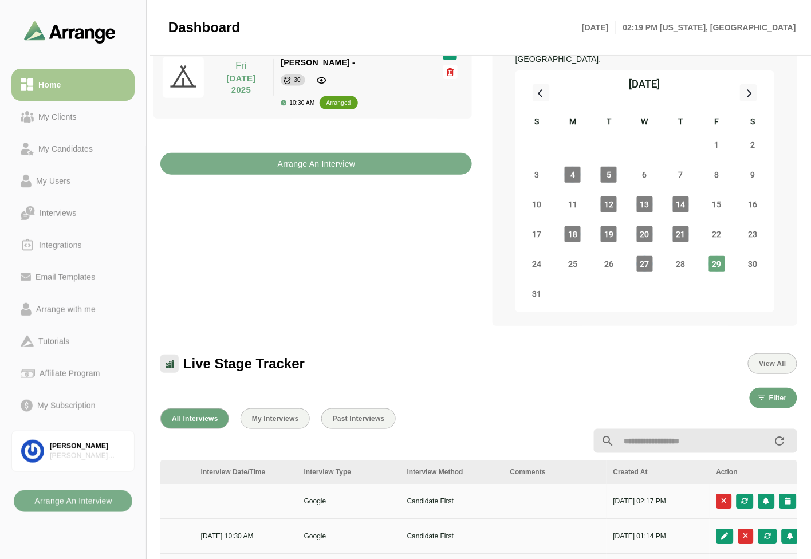
scroll to position [0, 482]
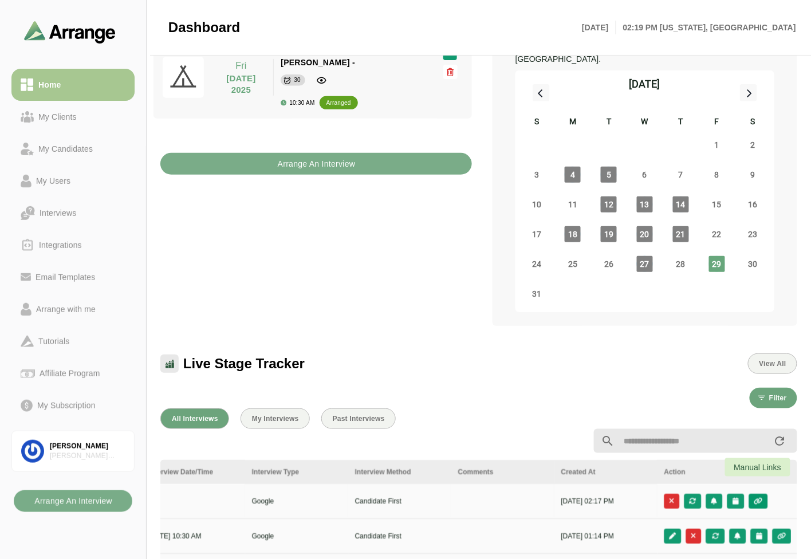
click at [758, 498] on icon "button" at bounding box center [759, 501] width 10 height 7
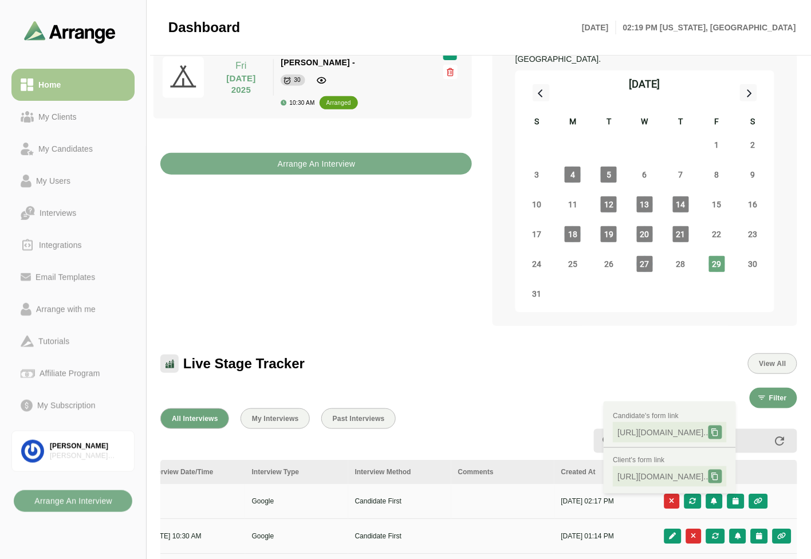
click at [781, 484] on td at bounding box center [727, 501] width 141 height 35
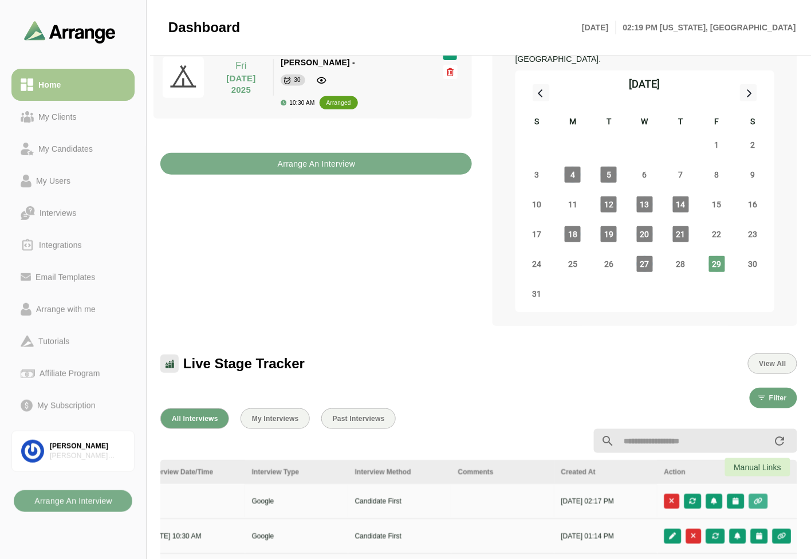
click at [758, 498] on icon "button" at bounding box center [759, 501] width 10 height 7
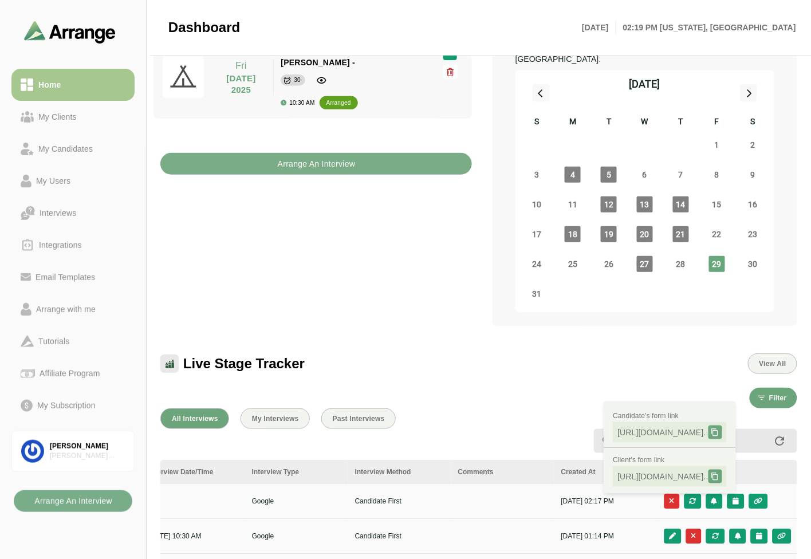
click at [470, 408] on div "All Interviews My Interviews Past Interviews" at bounding box center [478, 418] width 637 height 21
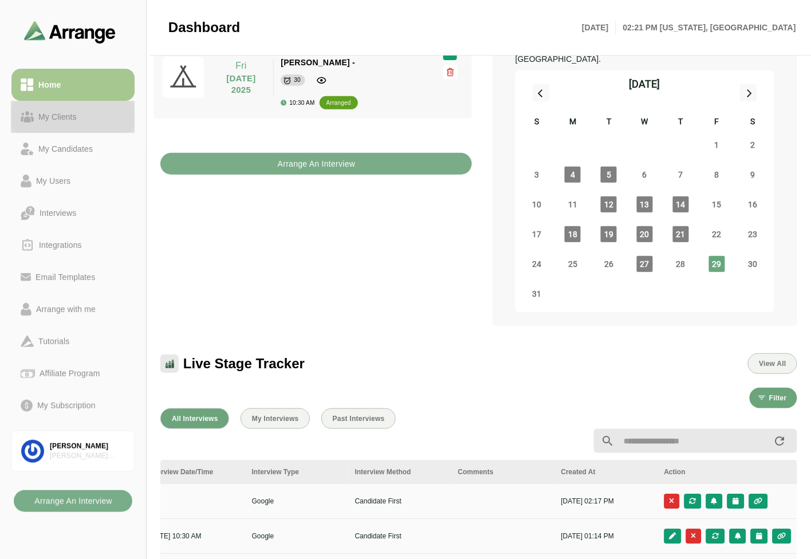
click at [77, 111] on div "My Clients" at bounding box center [58, 117] width 48 height 14
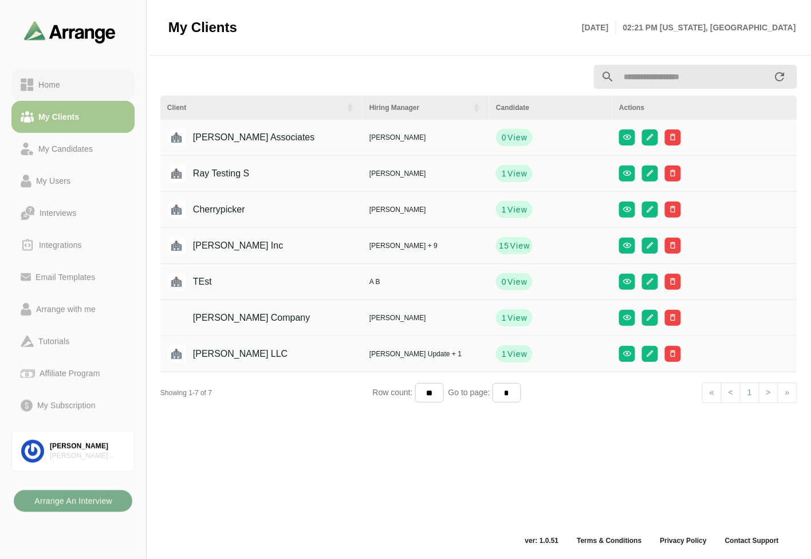
scroll to position [3, 0]
click at [77, 84] on div "Home" at bounding box center [73, 85] width 105 height 14
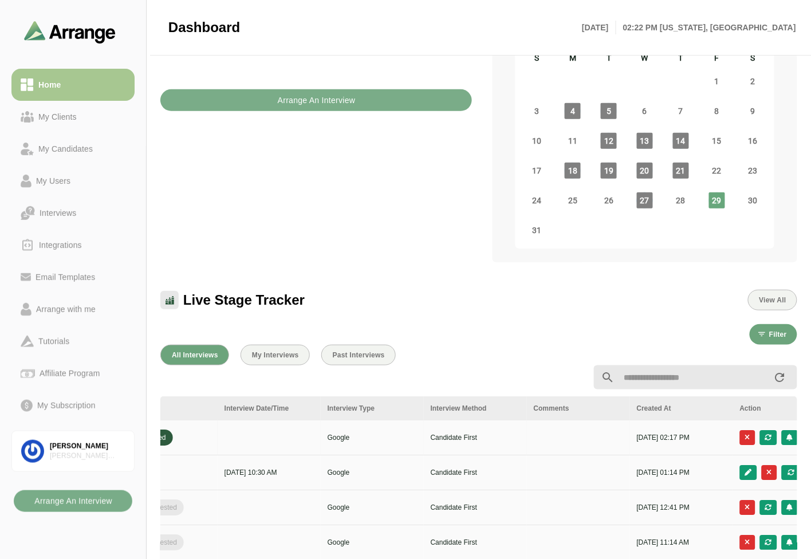
scroll to position [0, 482]
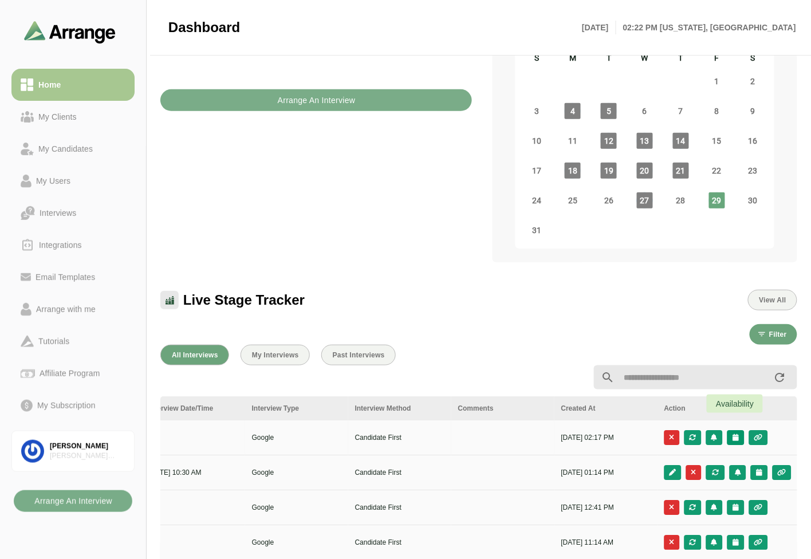
click at [735, 434] on icon "button" at bounding box center [735, 437] width 7 height 7
click at [705, 432] on div "Candidate Slots" at bounding box center [685, 431] width 66 height 14
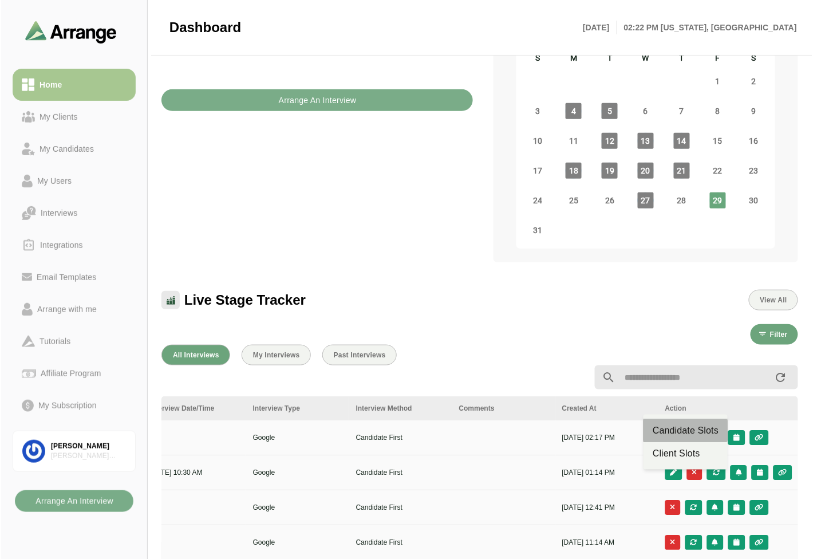
scroll to position [0, 0]
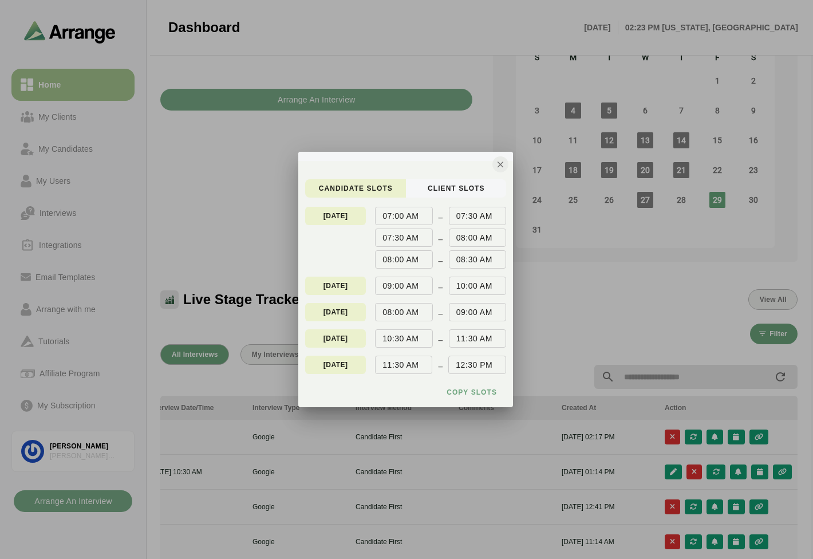
click at [499, 171] on button "button" at bounding box center [500, 164] width 16 height 16
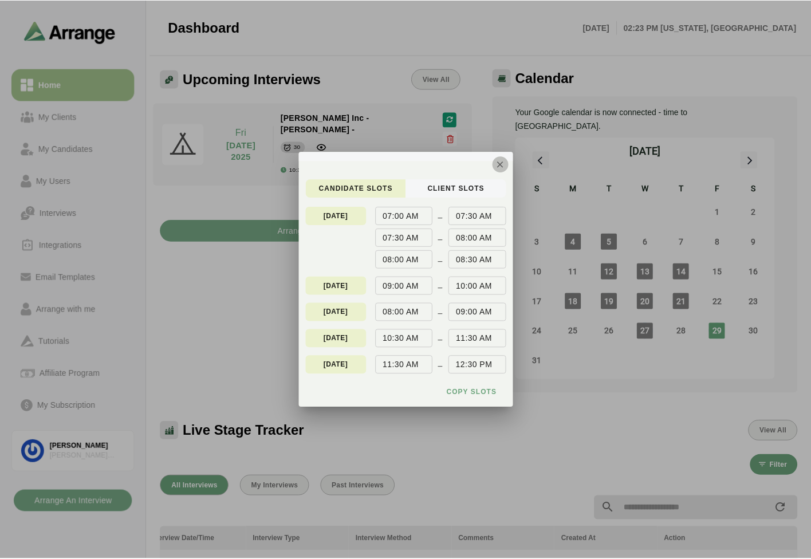
scroll to position [131, 0]
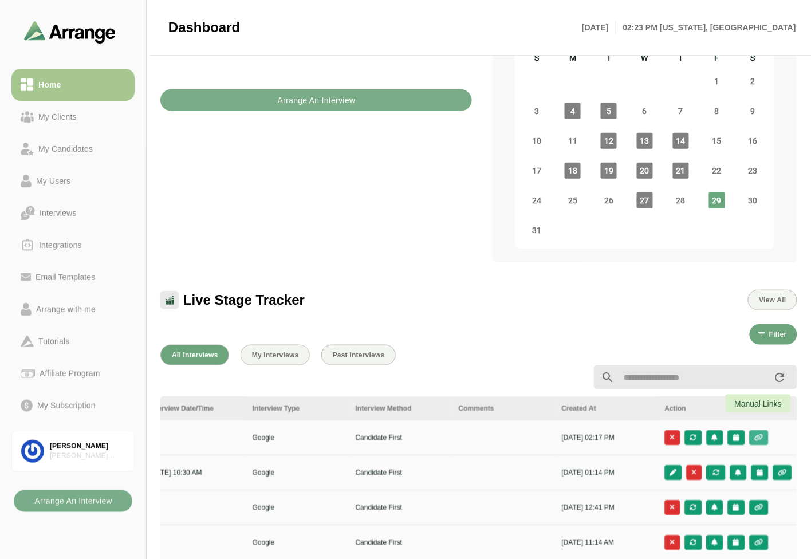
click at [762, 434] on icon "button" at bounding box center [759, 437] width 10 height 7
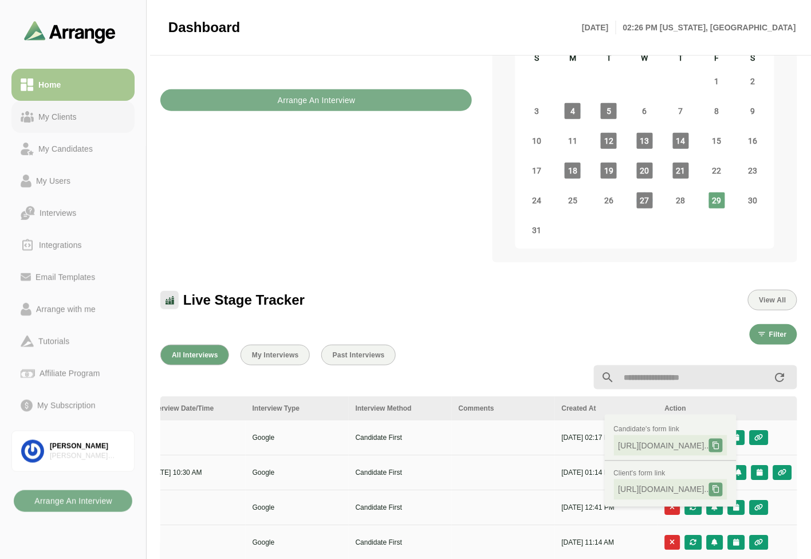
click at [61, 113] on div "My Clients" at bounding box center [58, 117] width 48 height 14
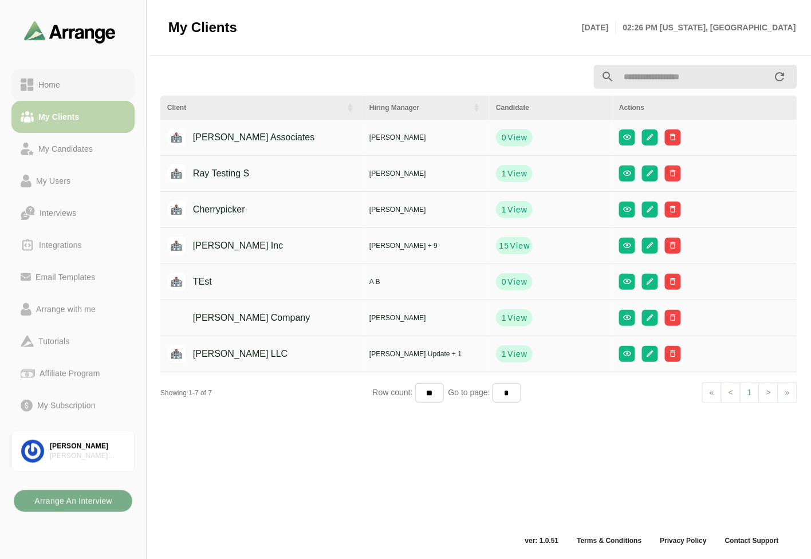
scroll to position [3, 0]
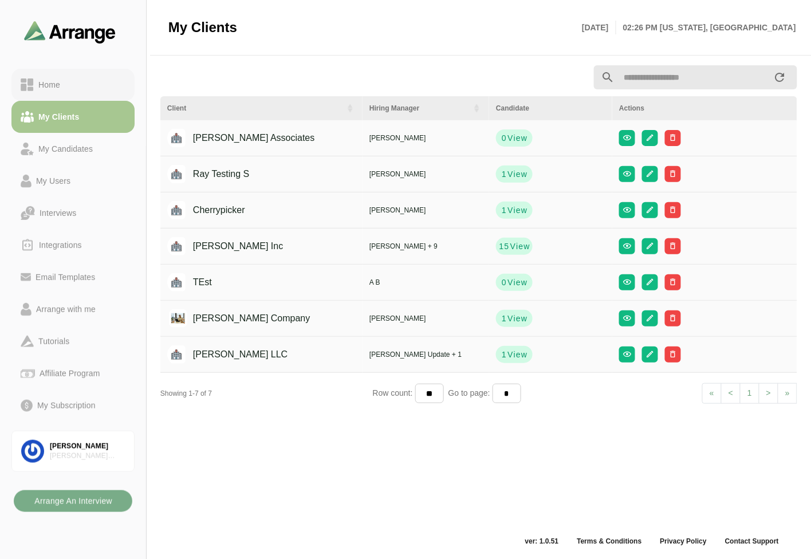
click at [80, 78] on div "Home" at bounding box center [73, 85] width 105 height 14
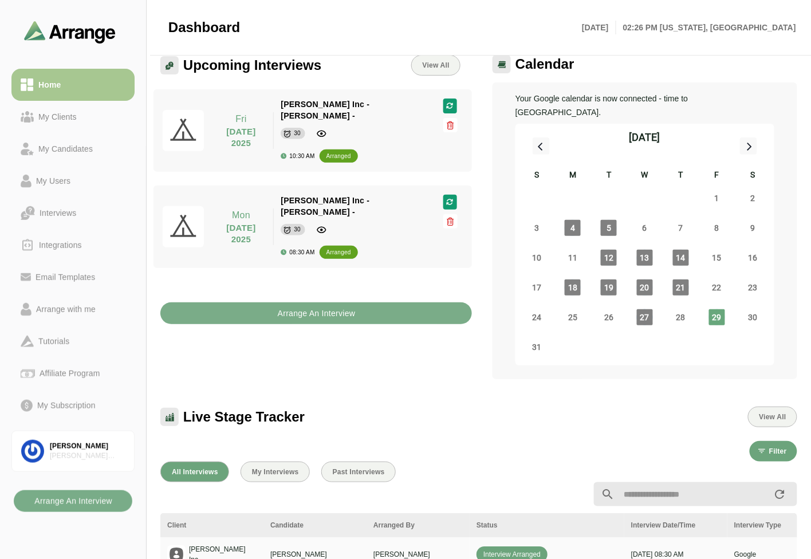
scroll to position [195, 0]
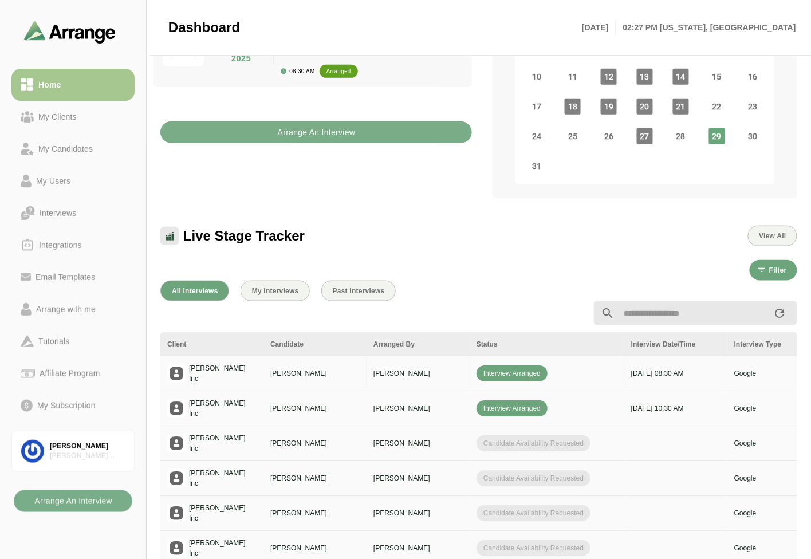
drag, startPoint x: 630, startPoint y: 362, endPoint x: 638, endPoint y: 360, distance: 8.5
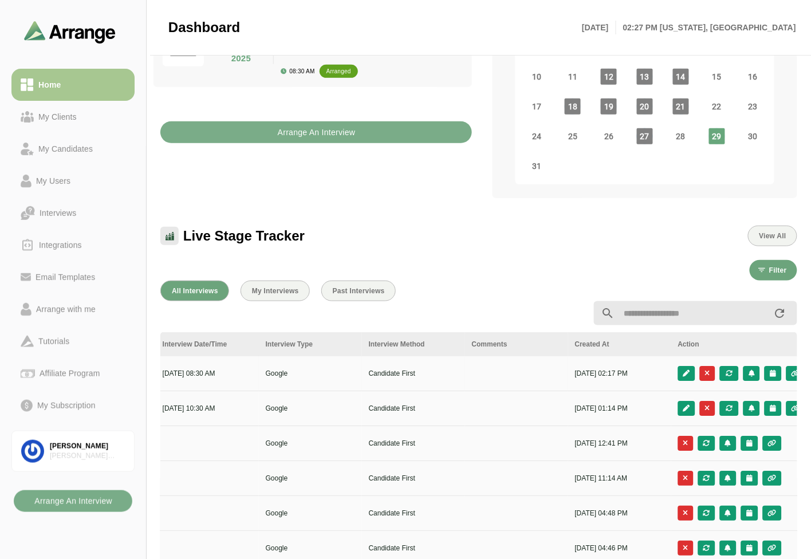
scroll to position [0, 482]
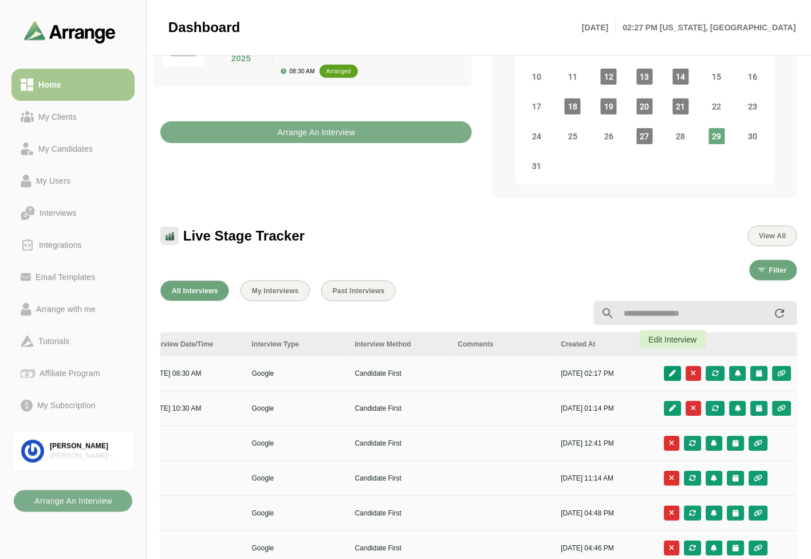
click at [675, 370] on icon "button" at bounding box center [673, 373] width 8 height 7
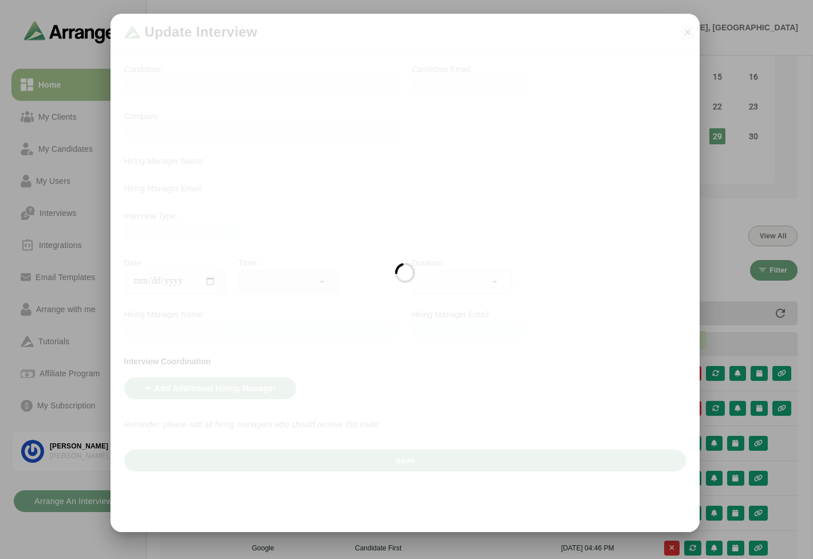
scroll to position [0, 482]
type input "**********"
type input "********"
type input "**"
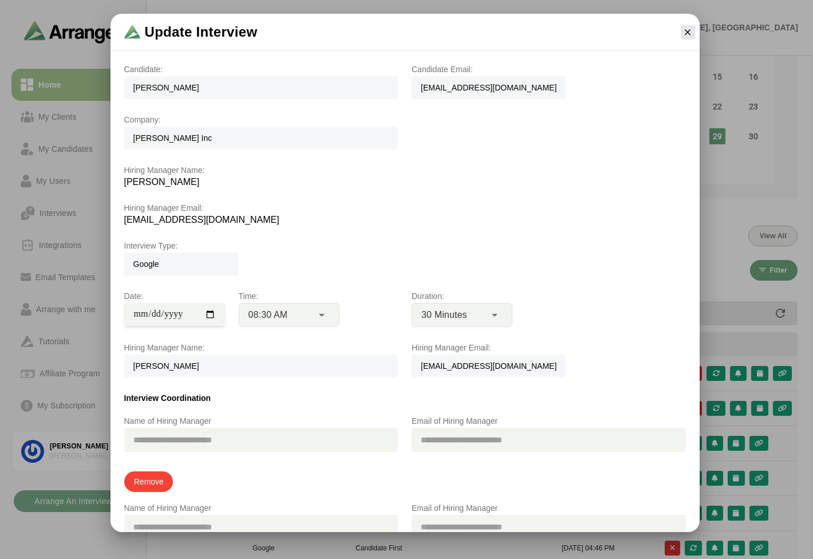
scroll to position [155, 0]
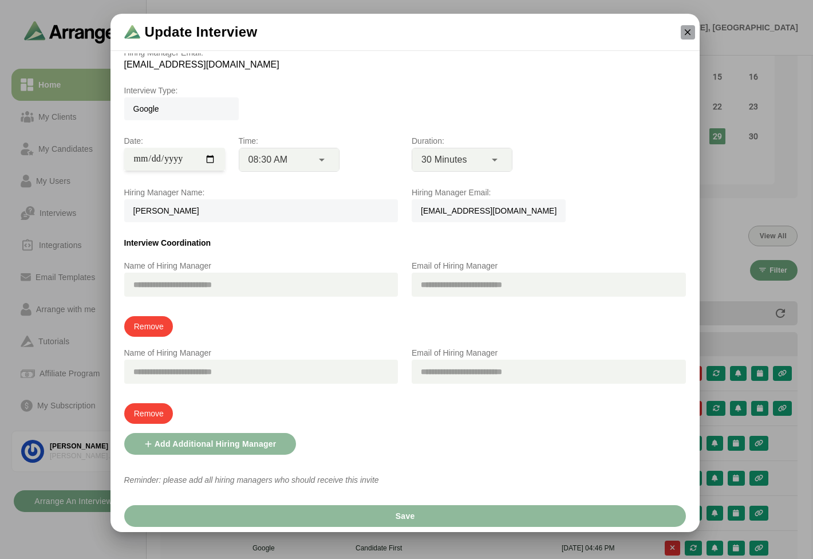
click at [686, 30] on icon "button" at bounding box center [688, 32] width 10 height 10
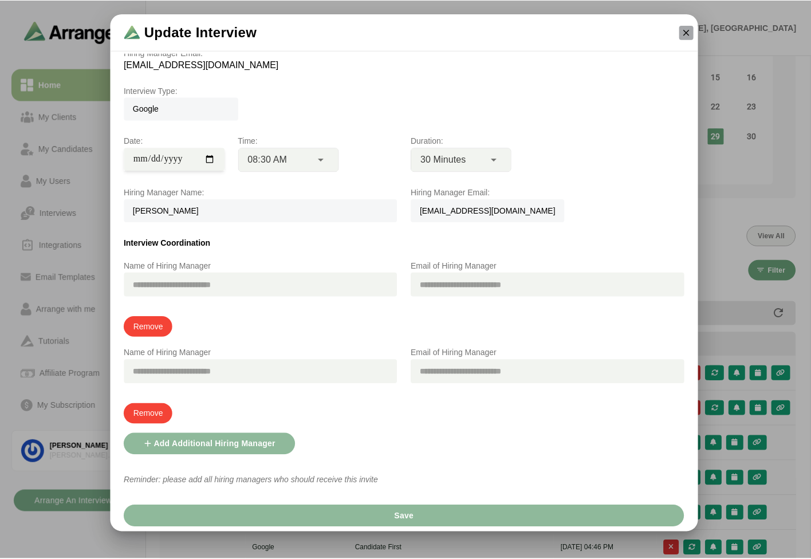
scroll to position [195, 0]
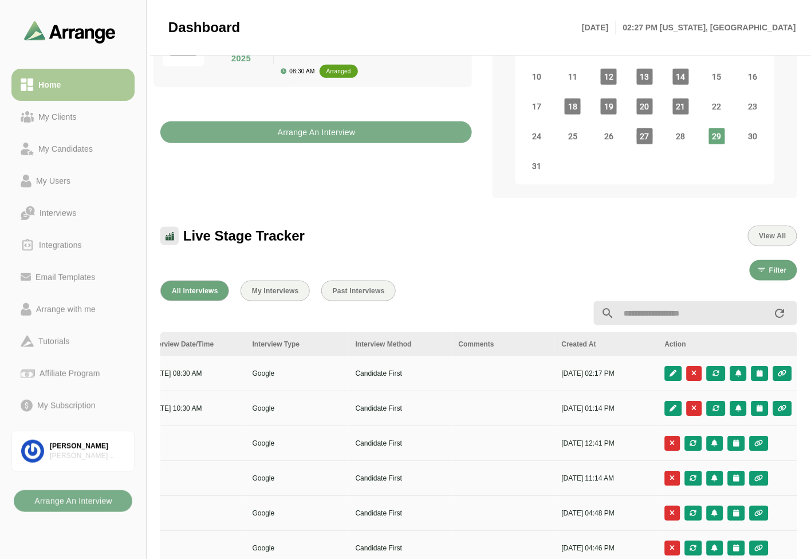
click at [59, 101] on link "My Clients" at bounding box center [72, 117] width 123 height 32
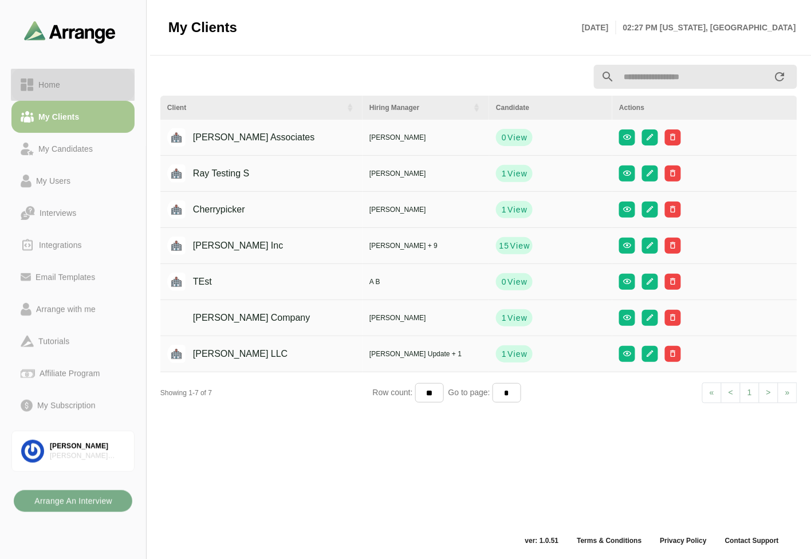
scroll to position [3, 0]
click at [78, 87] on div "Home" at bounding box center [73, 85] width 105 height 14
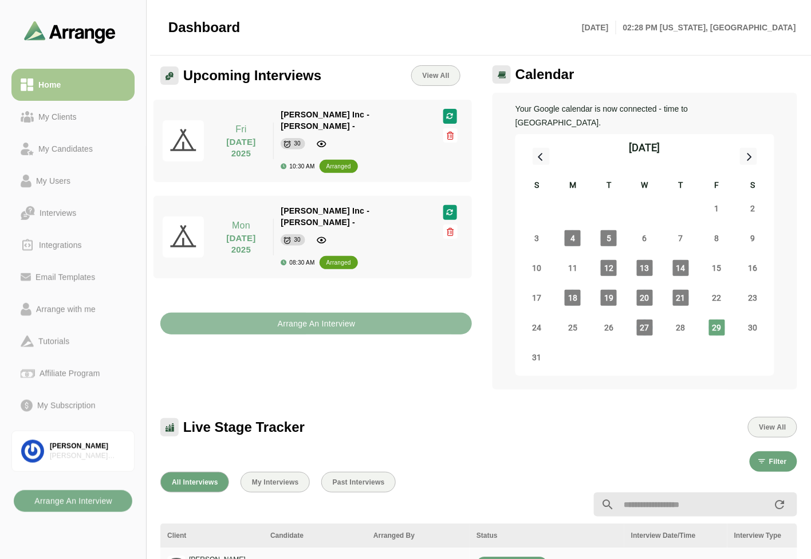
click at [294, 313] on b "Arrange An Interview" at bounding box center [316, 324] width 78 height 22
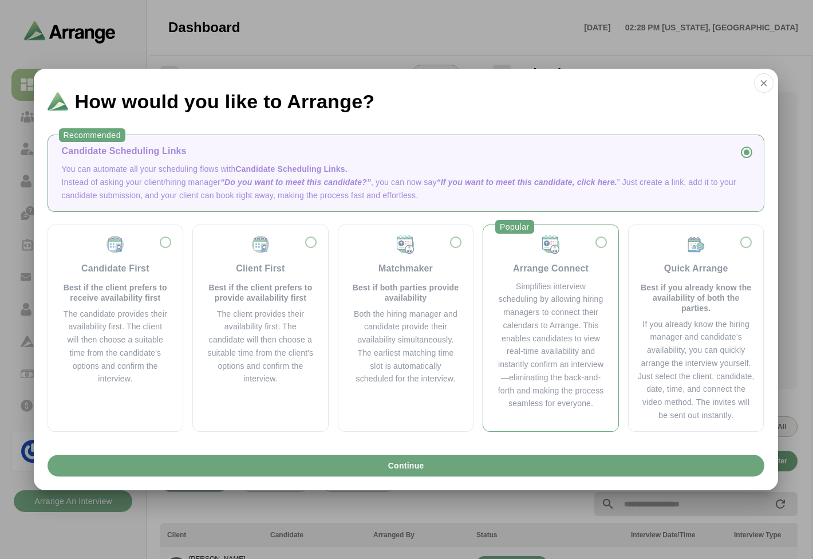
click at [557, 318] on div "Simplifies interview scheduling by allowing hiring managers to connect their ca…" at bounding box center [551, 345] width 108 height 131
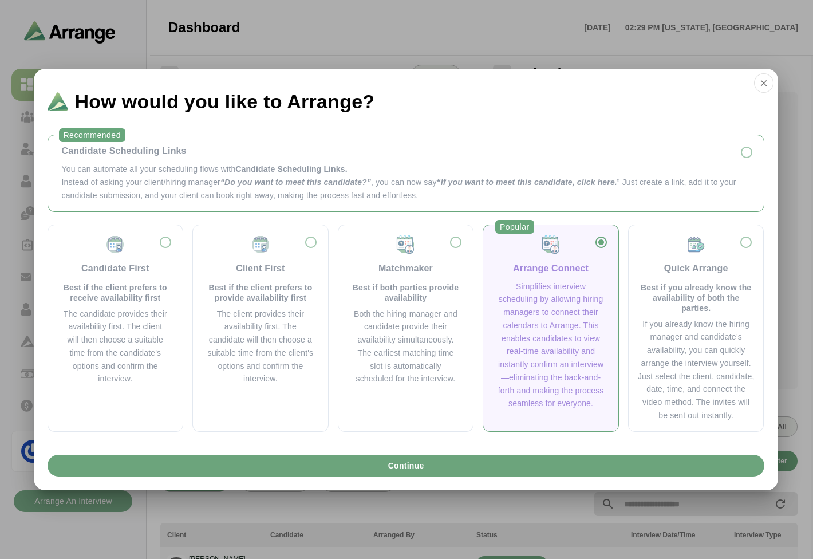
click at [218, 180] on p "Instead of asking your client/hiring manager “Do you want to meet this candidat…" at bounding box center [406, 189] width 688 height 26
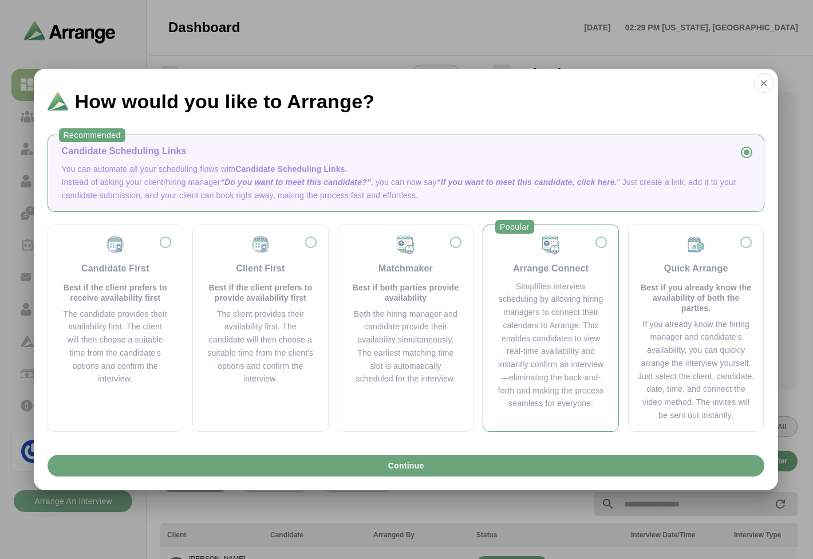
click at [564, 279] on div "Arrange Connect Simplifies interview scheduling by allowing hiring managers to …" at bounding box center [550, 322] width 117 height 176
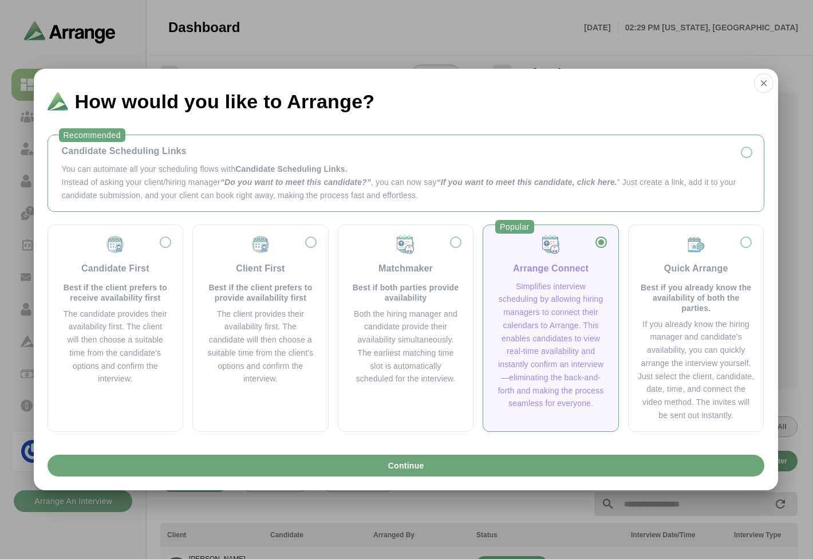
click at [238, 169] on span "Candidate Scheduling Links." at bounding box center [291, 168] width 112 height 9
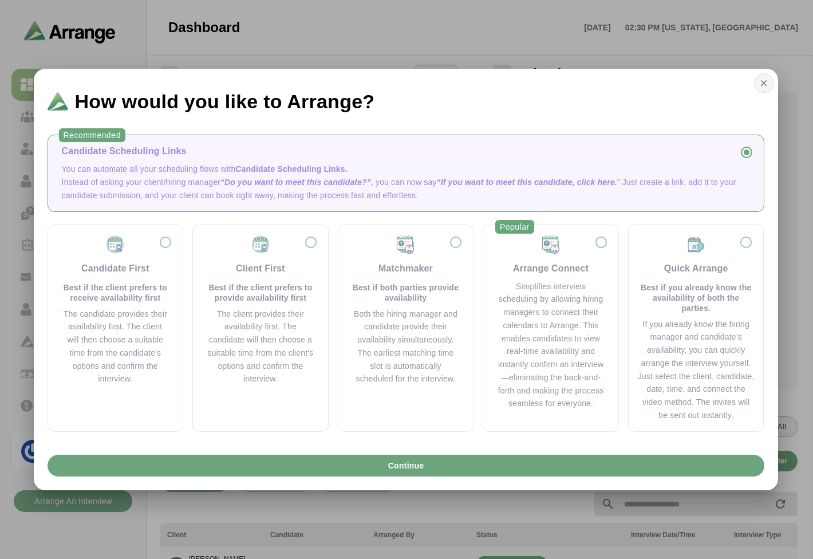
click at [760, 84] on icon "button" at bounding box center [764, 83] width 10 height 10
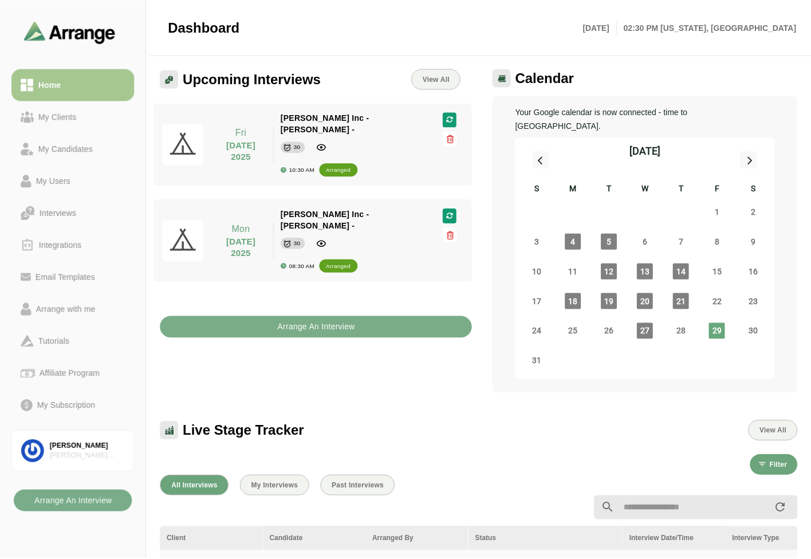
scroll to position [3, 0]
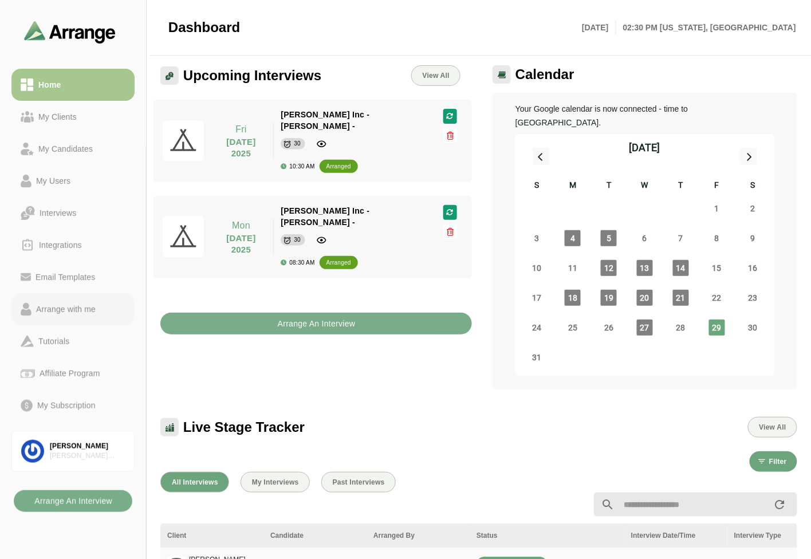
click at [86, 308] on div "Arrange with me" at bounding box center [65, 309] width 69 height 14
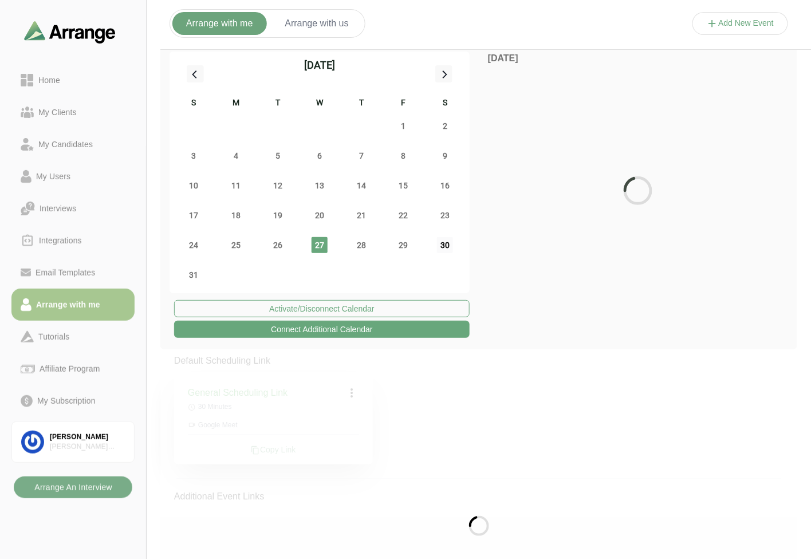
click at [443, 244] on span "30" at bounding box center [445, 245] width 16 height 16
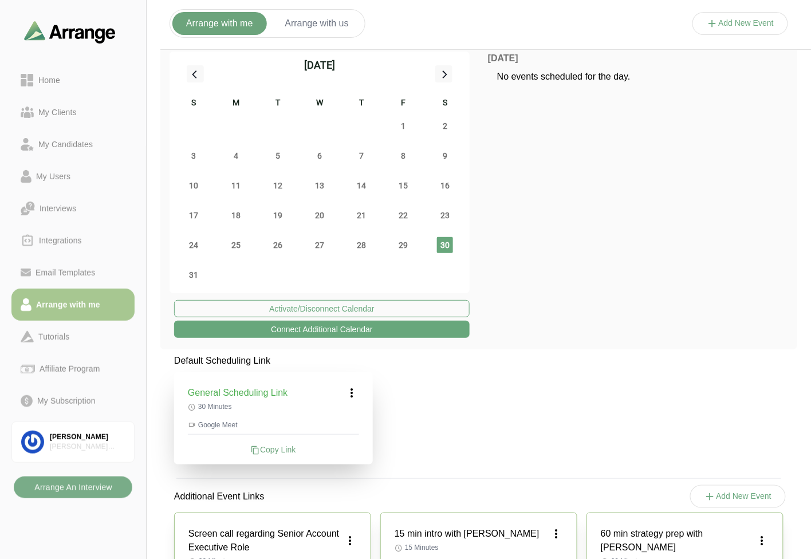
click at [352, 391] on icon at bounding box center [352, 393] width 14 height 14
click at [333, 425] on icon at bounding box center [330, 425] width 12 height 12
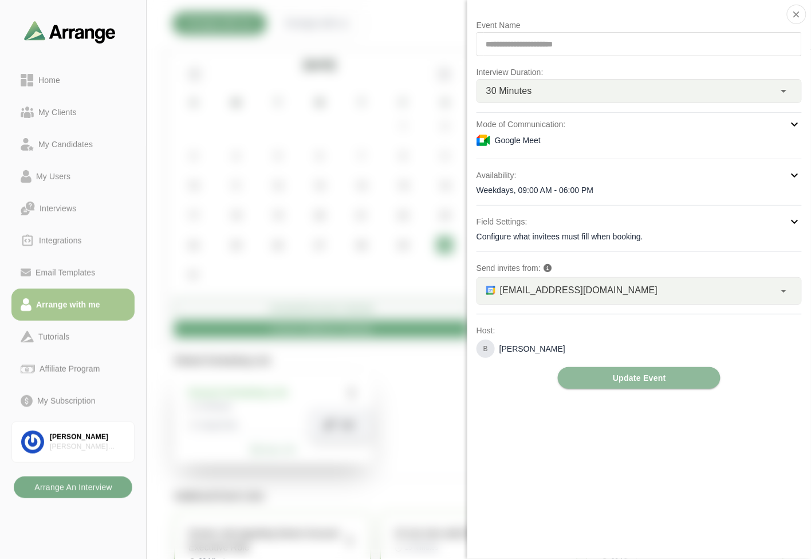
click at [544, 128] on p "Mode of Communication:" at bounding box center [520, 124] width 89 height 14
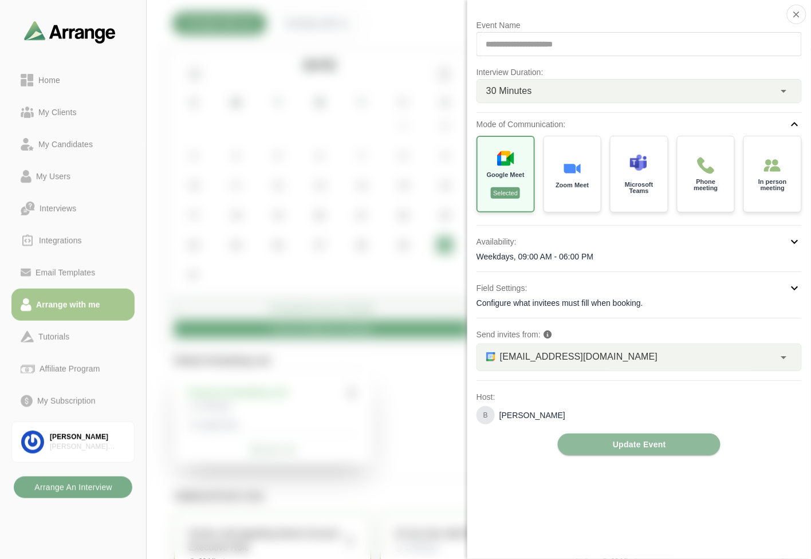
click at [565, 254] on div "Weekdays, 09:00 AM - 06:00 PM" at bounding box center [638, 256] width 325 height 11
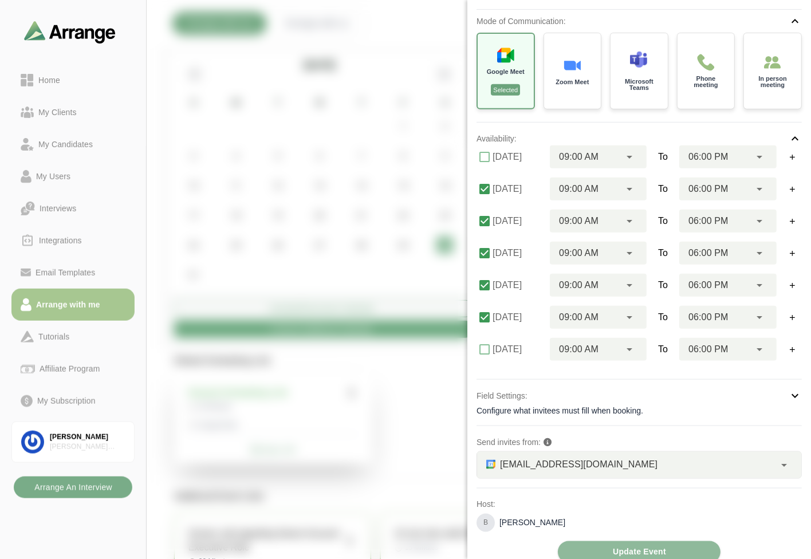
scroll to position [116, 0]
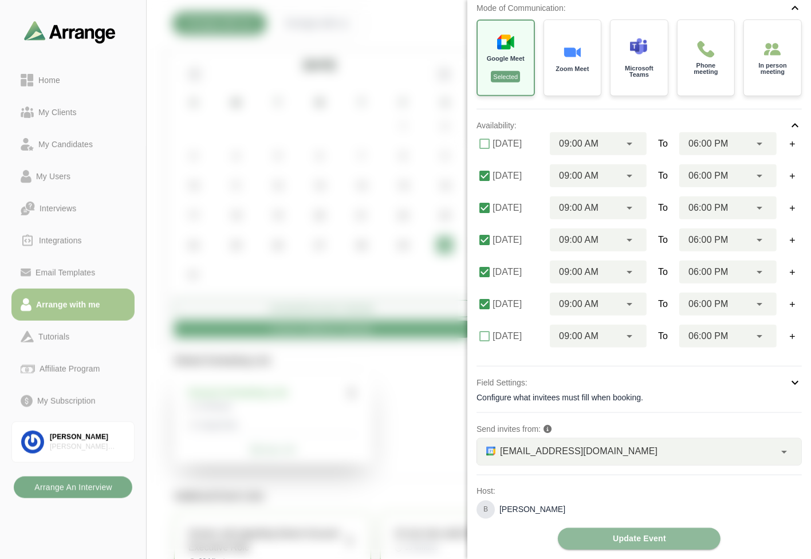
click at [790, 11] on icon at bounding box center [795, 8] width 14 height 14
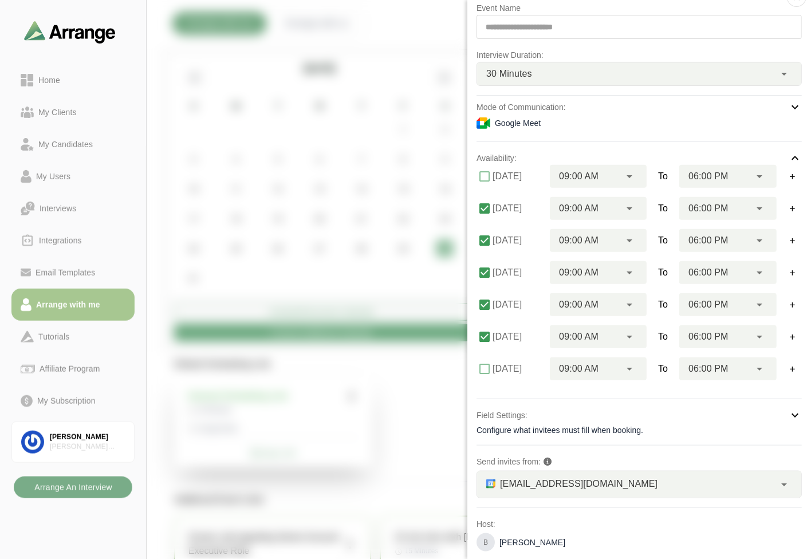
scroll to position [0, 0]
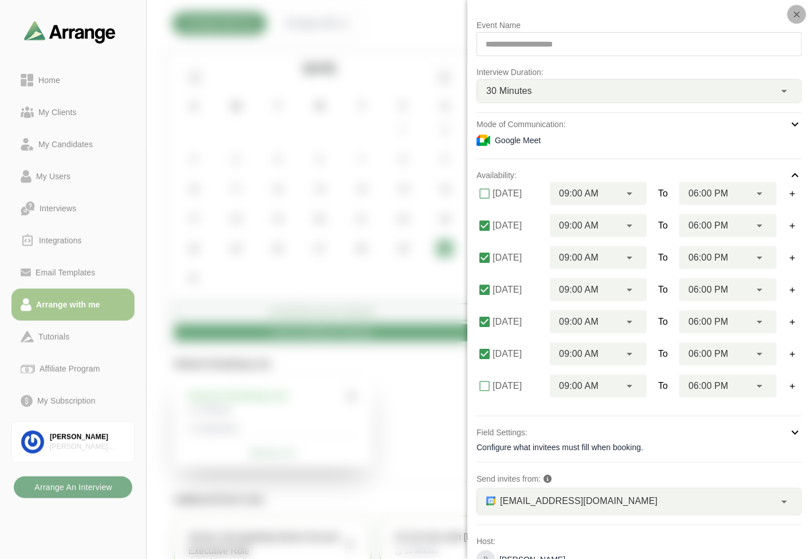
click at [802, 14] on button "button" at bounding box center [796, 14] width 19 height 19
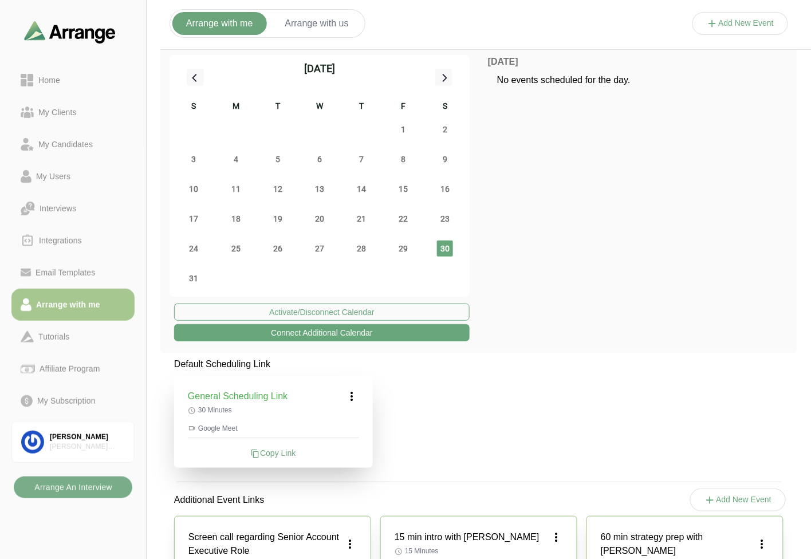
click at [312, 19] on button "Arrange with us" at bounding box center [316, 23] width 91 height 23
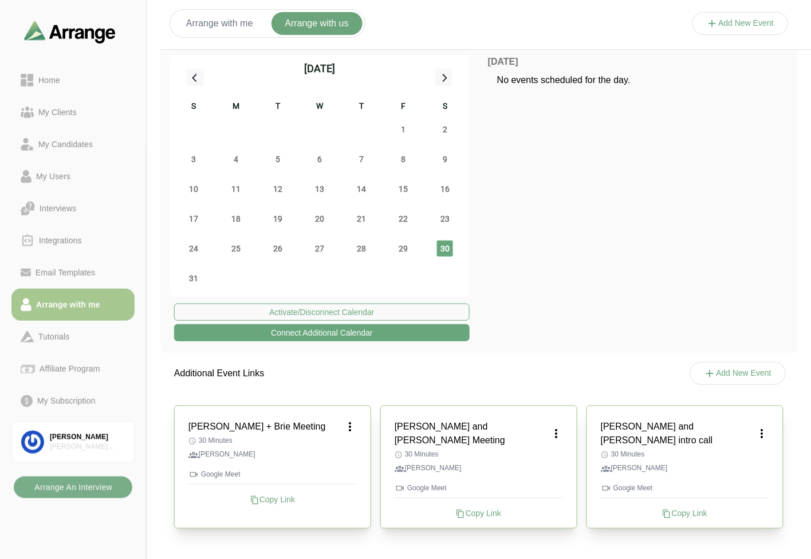
click at [748, 29] on button "Add New Event" at bounding box center [740, 23] width 96 height 23
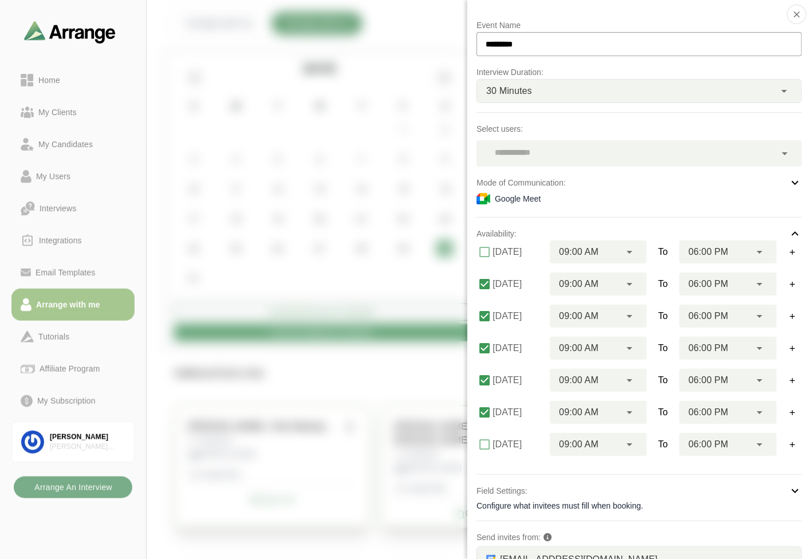
click at [550, 150] on div at bounding box center [625, 153] width 299 height 26
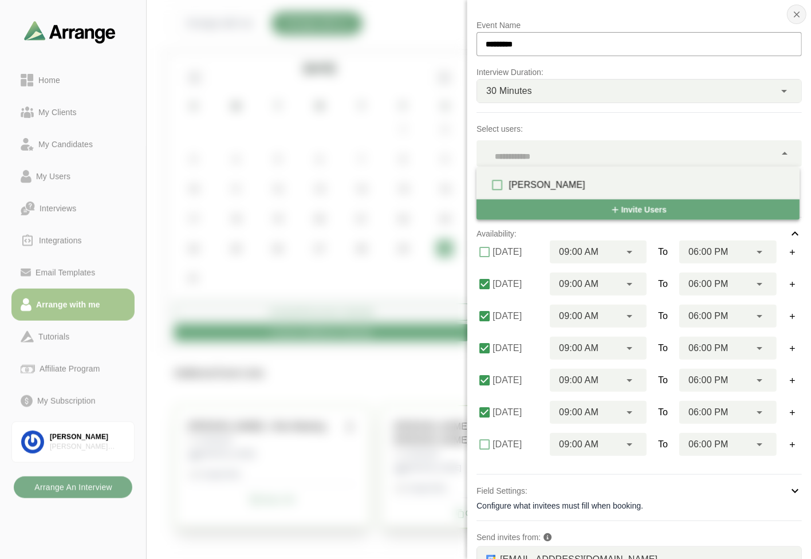
click at [796, 18] on icon "button" at bounding box center [796, 14] width 10 height 10
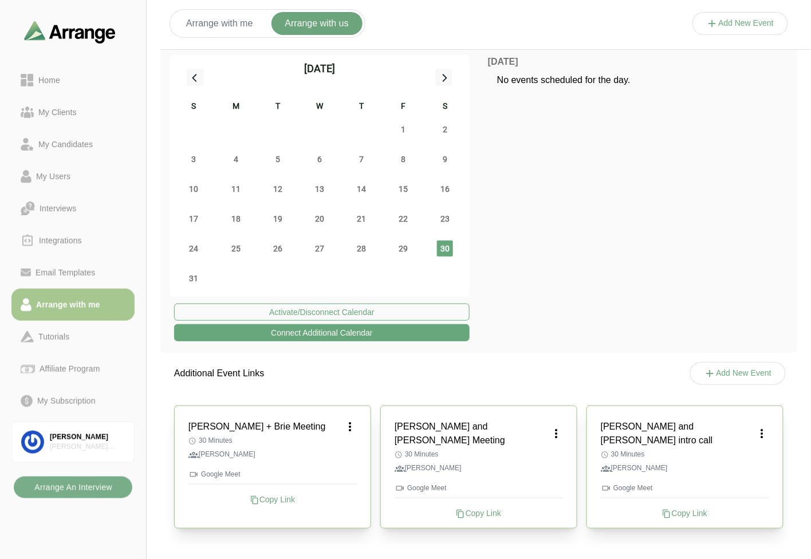
click at [240, 26] on button "Arrange with me" at bounding box center [219, 23] width 94 height 23
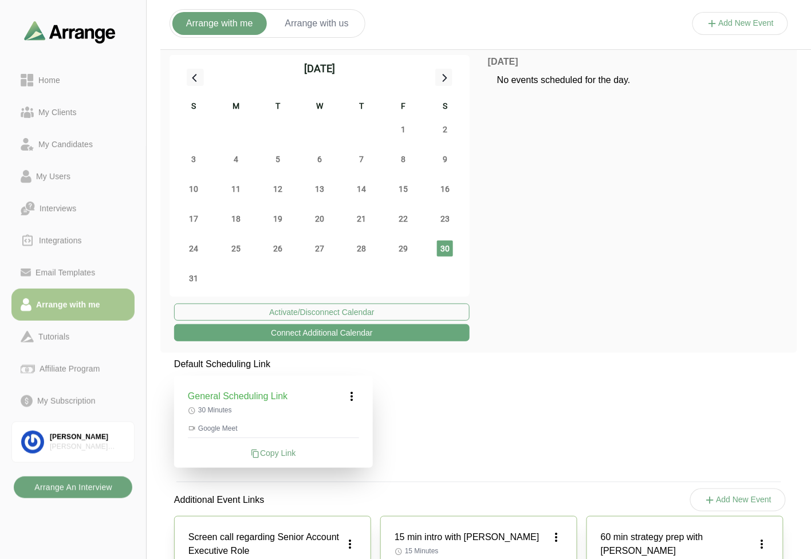
click at [77, 482] on b "Arrange An Interview" at bounding box center [73, 487] width 78 height 22
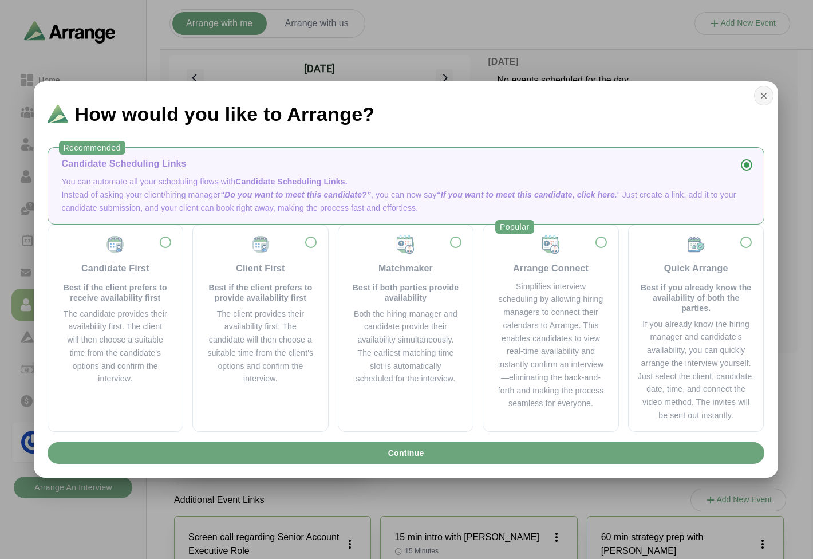
click at [767, 100] on icon "button" at bounding box center [764, 95] width 10 height 10
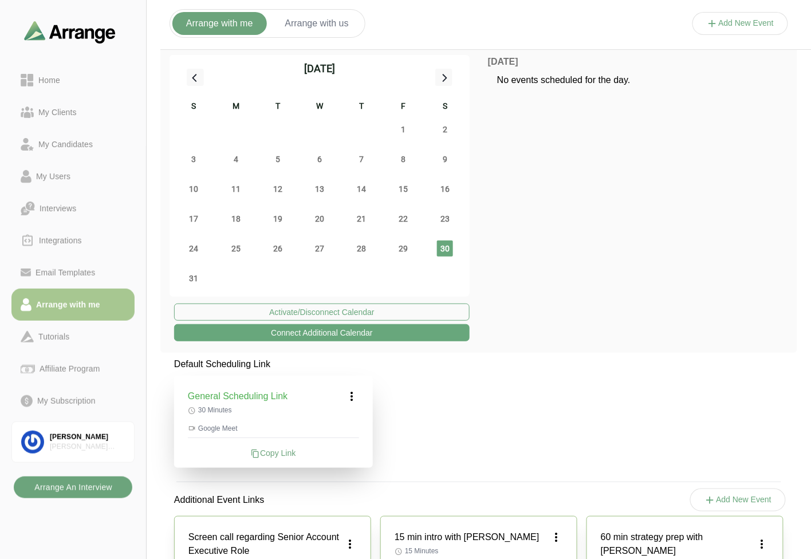
click at [78, 496] on b "Arrange An Interview" at bounding box center [73, 487] width 78 height 22
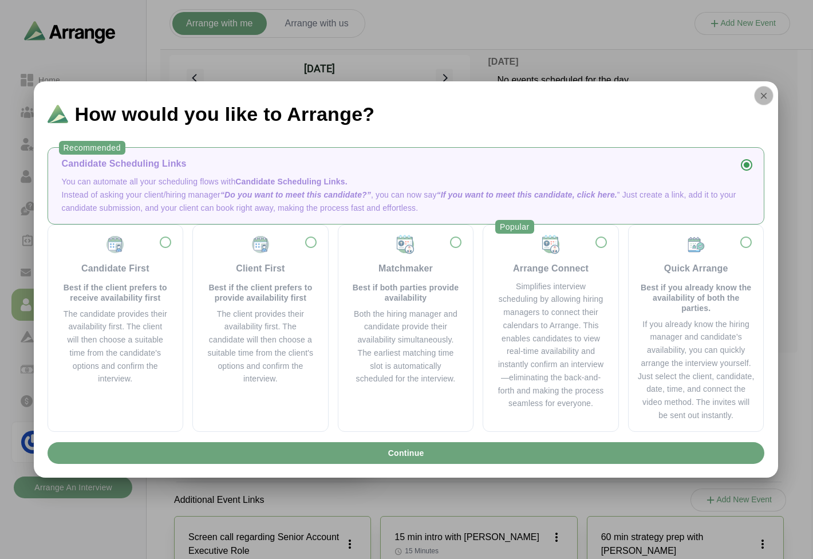
click at [759, 97] on icon "button" at bounding box center [764, 95] width 10 height 10
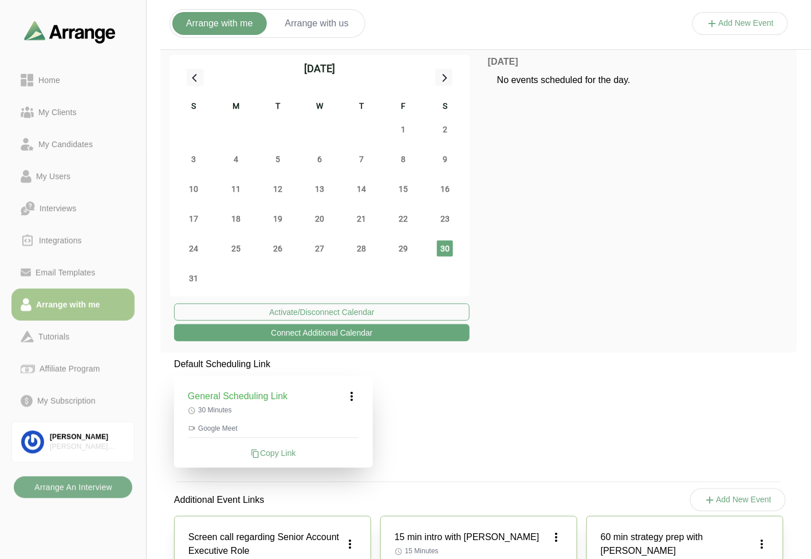
click at [313, 337] on button "Connect Additional Calendar" at bounding box center [321, 332] width 295 height 17
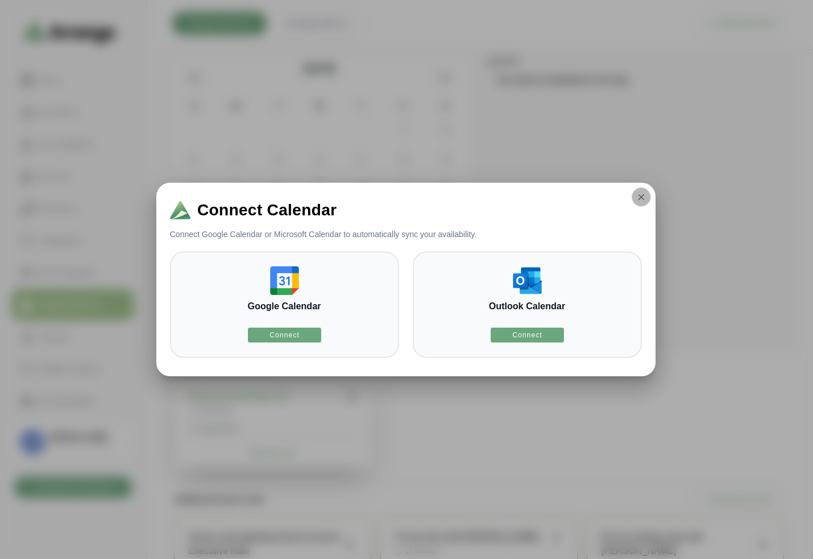
click at [647, 196] on button "button" at bounding box center [641, 196] width 19 height 19
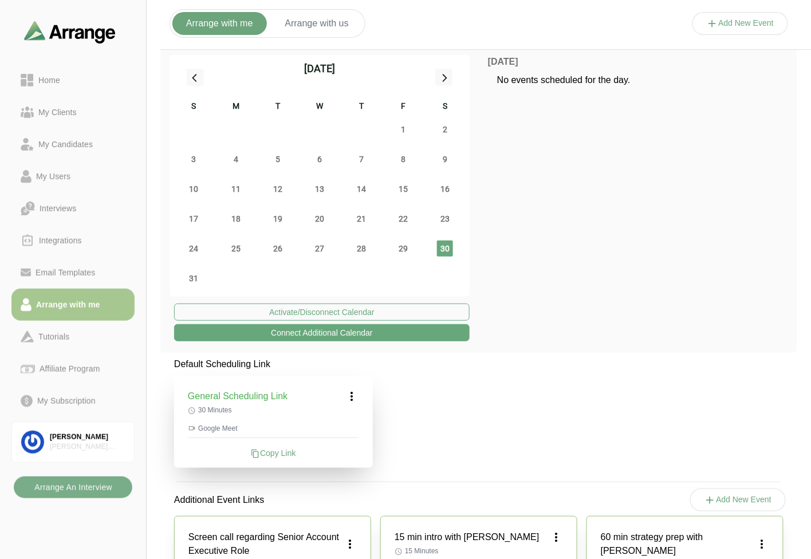
click at [344, 336] on button "Connect Additional Calendar" at bounding box center [321, 332] width 295 height 17
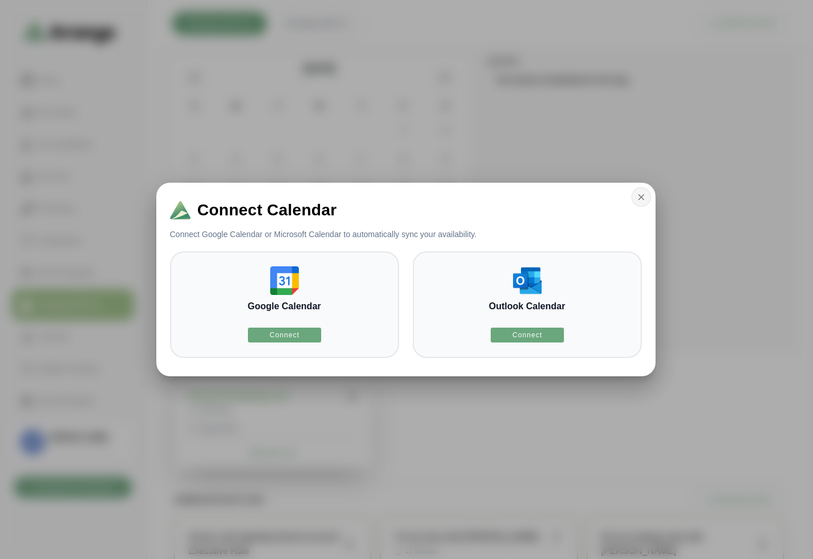
click at [648, 198] on button "button" at bounding box center [641, 196] width 19 height 19
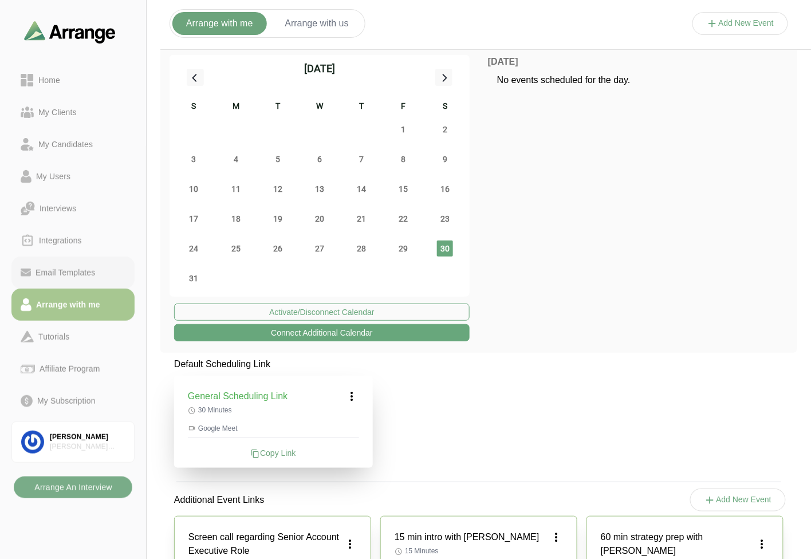
click at [56, 269] on div "Email Templates" at bounding box center [65, 273] width 69 height 14
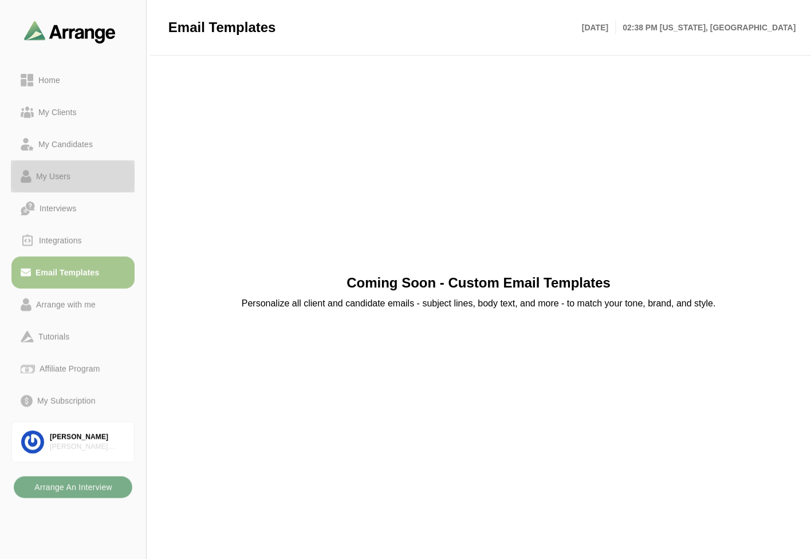
click at [59, 169] on div "My Users" at bounding box center [53, 176] width 44 height 14
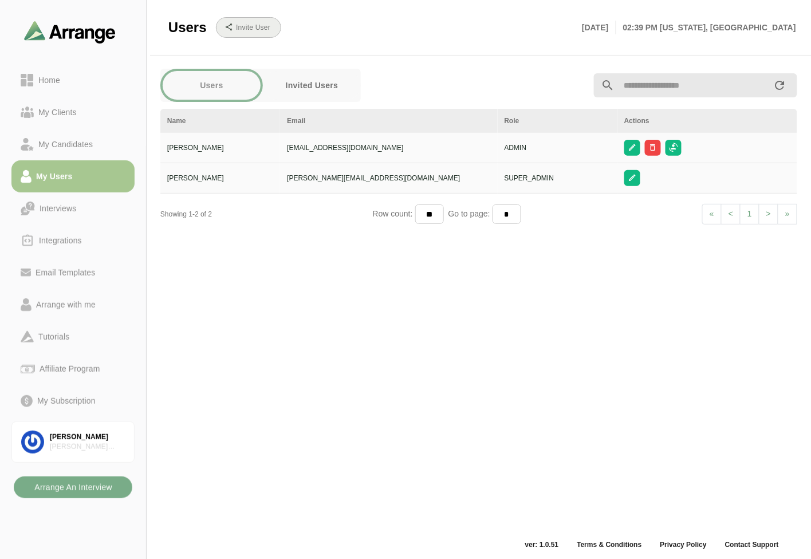
click at [267, 25] on b "Invite User" at bounding box center [252, 27] width 35 height 8
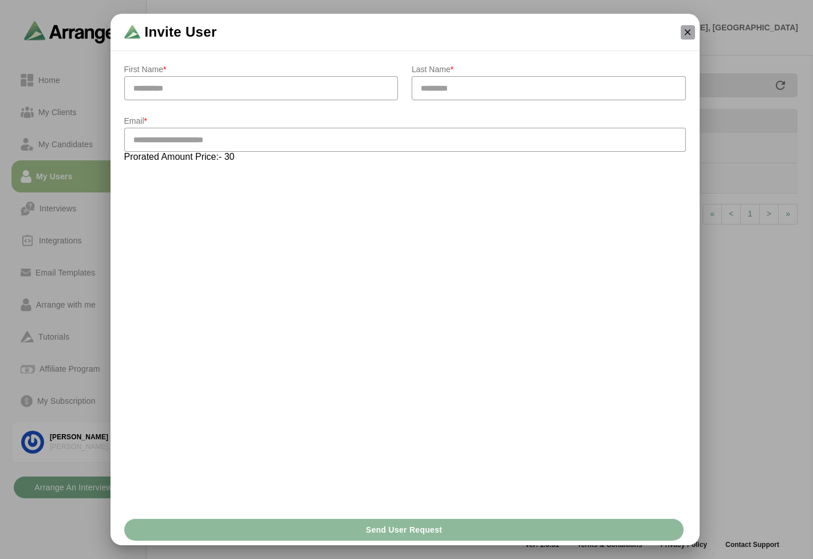
click at [691, 30] on icon "button" at bounding box center [688, 32] width 10 height 10
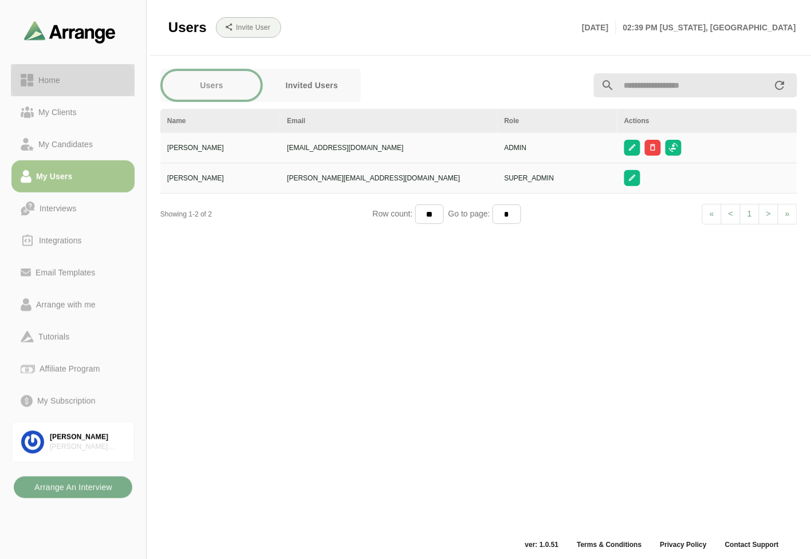
click at [75, 82] on div "Home" at bounding box center [73, 80] width 105 height 14
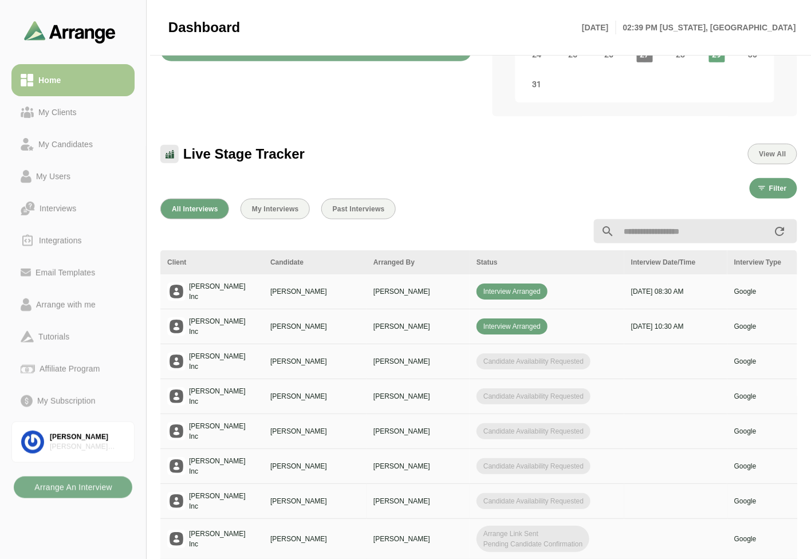
scroll to position [303, 0]
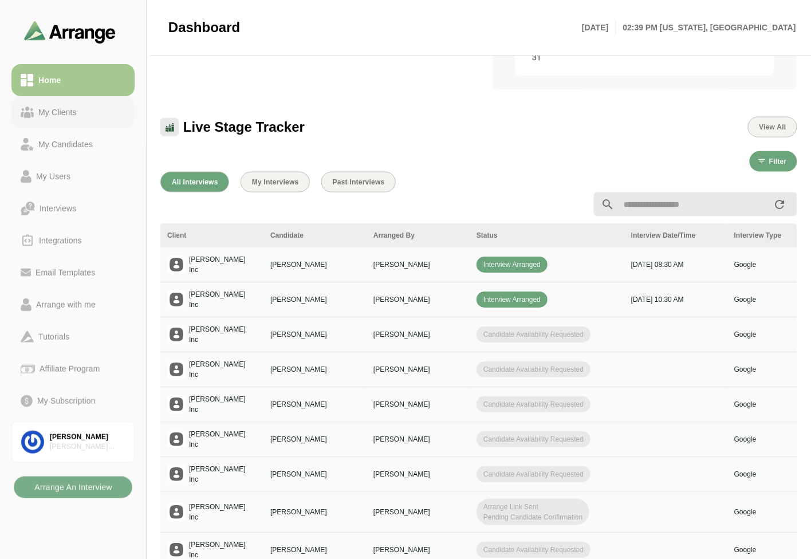
click at [55, 113] on div "My Clients" at bounding box center [58, 112] width 48 height 14
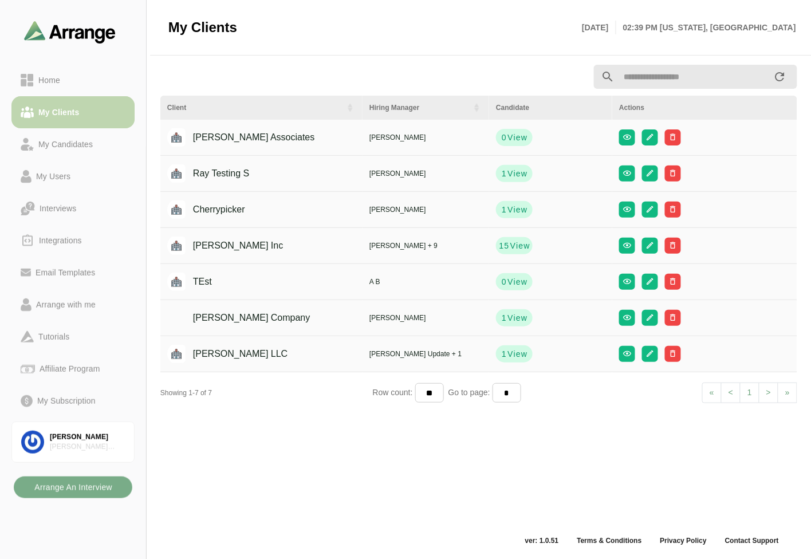
scroll to position [3, 0]
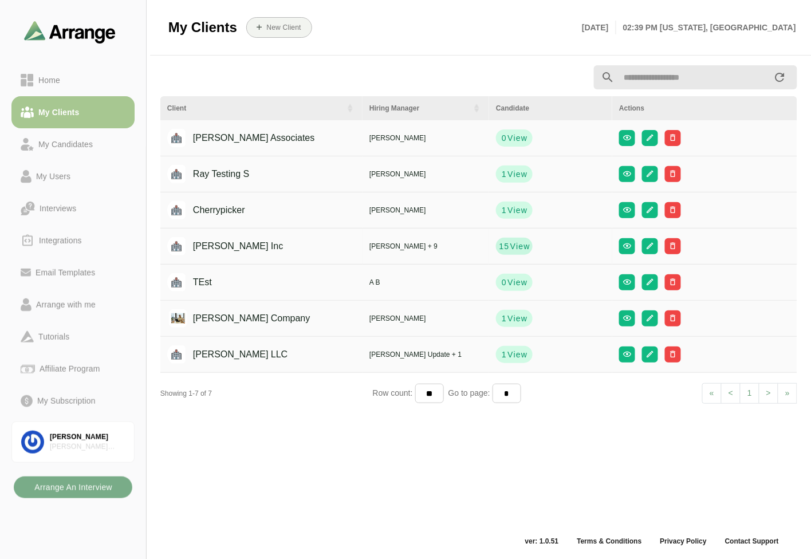
click at [498, 243] on strong "15" at bounding box center [503, 245] width 11 height 11
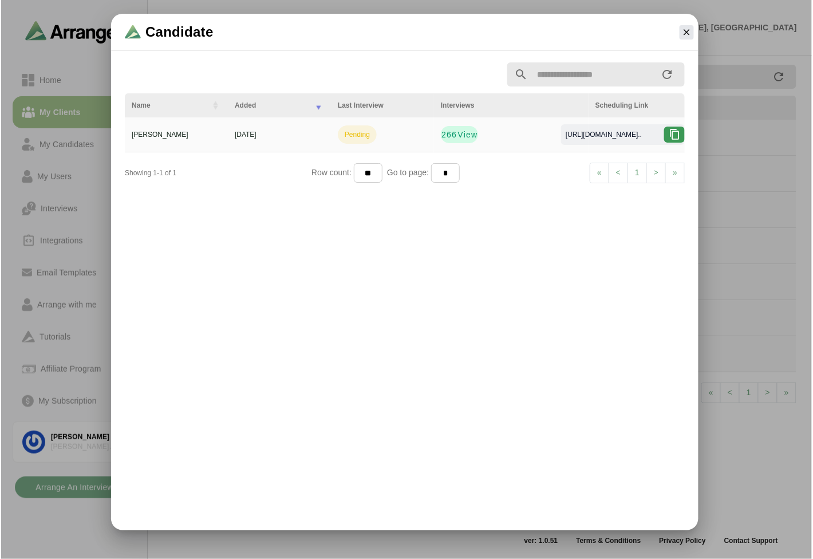
scroll to position [0, 0]
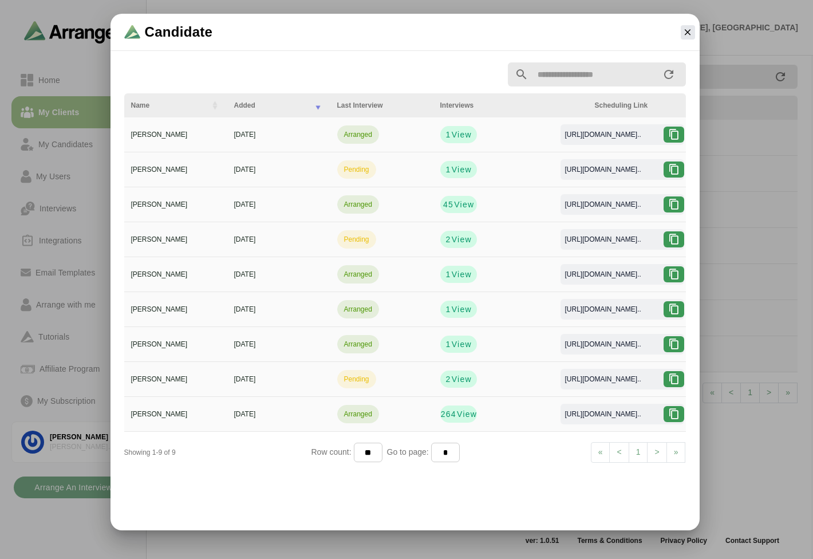
click at [688, 36] on icon "button" at bounding box center [688, 32] width 10 height 10
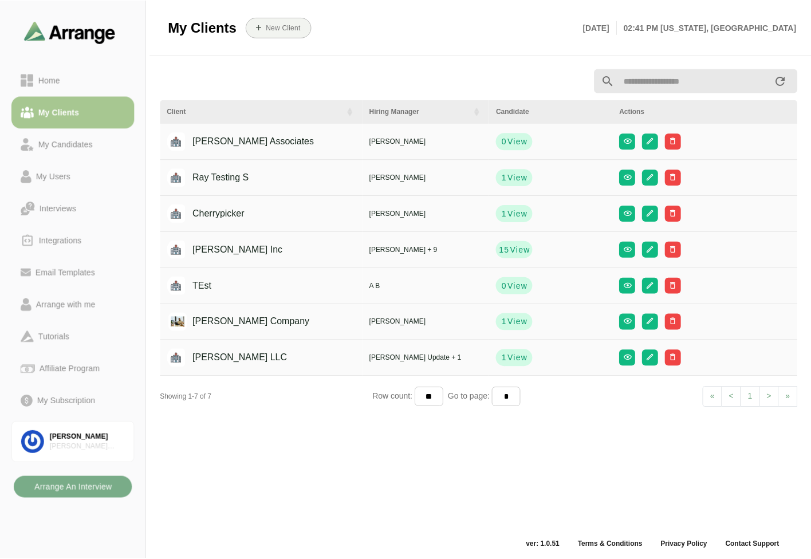
scroll to position [3, 0]
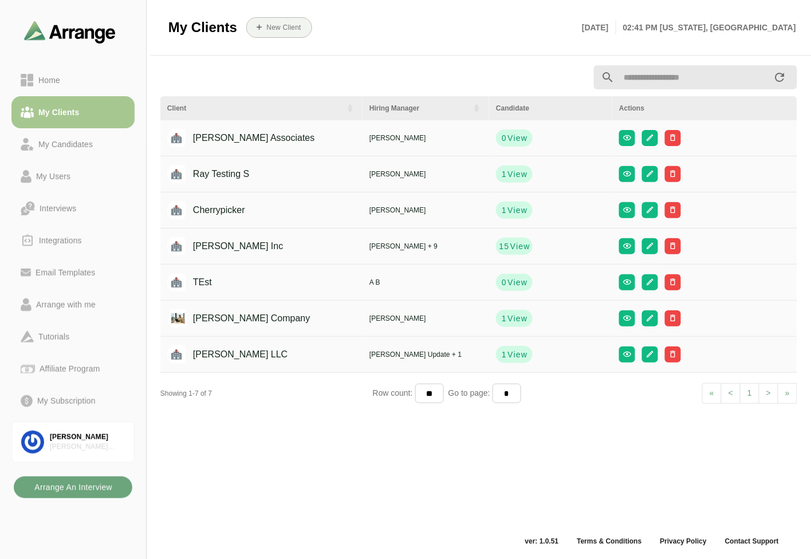
click at [90, 492] on b "Arrange An Interview" at bounding box center [73, 487] width 78 height 22
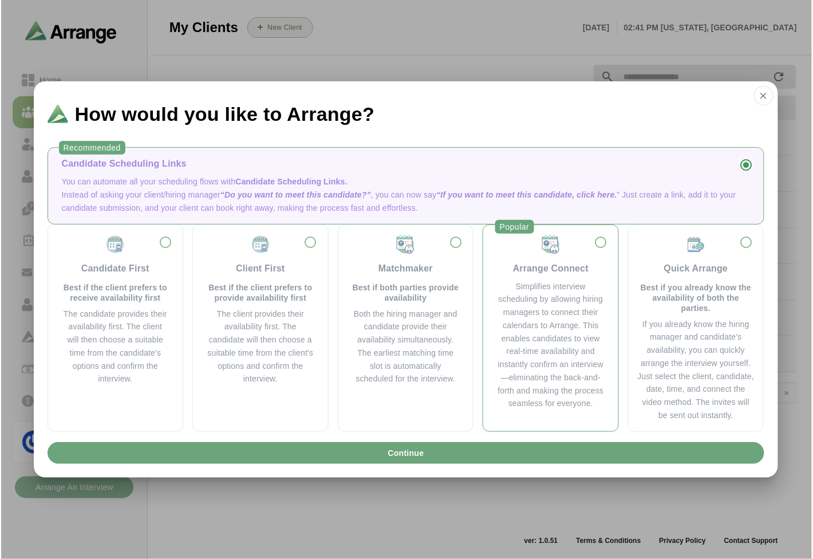
scroll to position [0, 0]
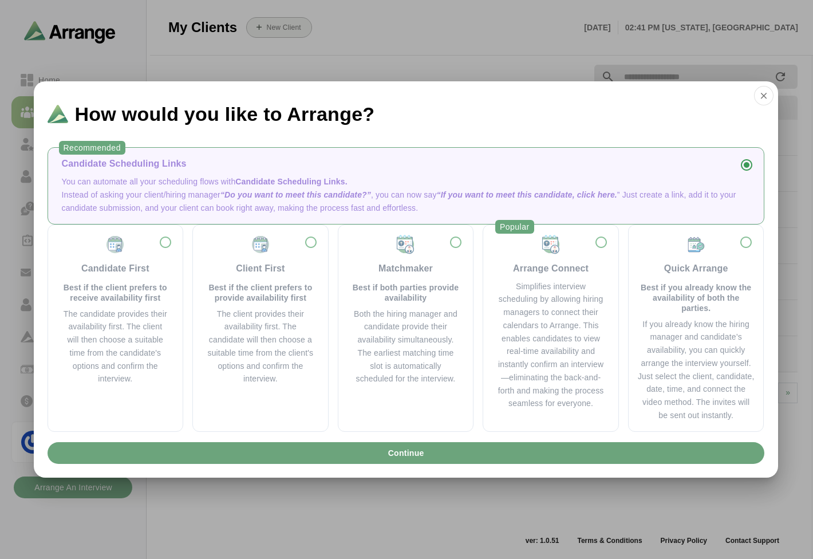
click at [765, 298] on div "Recommended Candidate Scheduling Links You can automate all your scheduling flo…" at bounding box center [406, 287] width 744 height 299
click at [729, 305] on p "Best if you already know the availability of both the parties." at bounding box center [696, 297] width 117 height 31
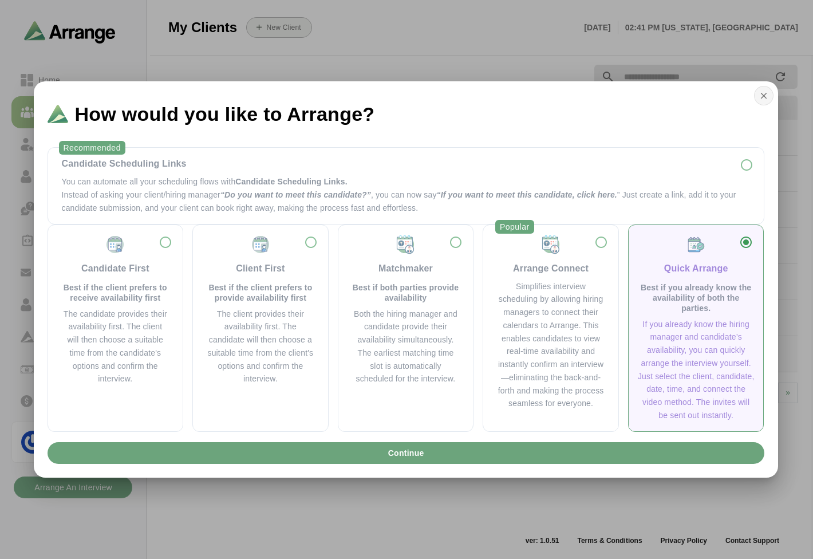
click at [769, 96] on button "button" at bounding box center [763, 95] width 19 height 19
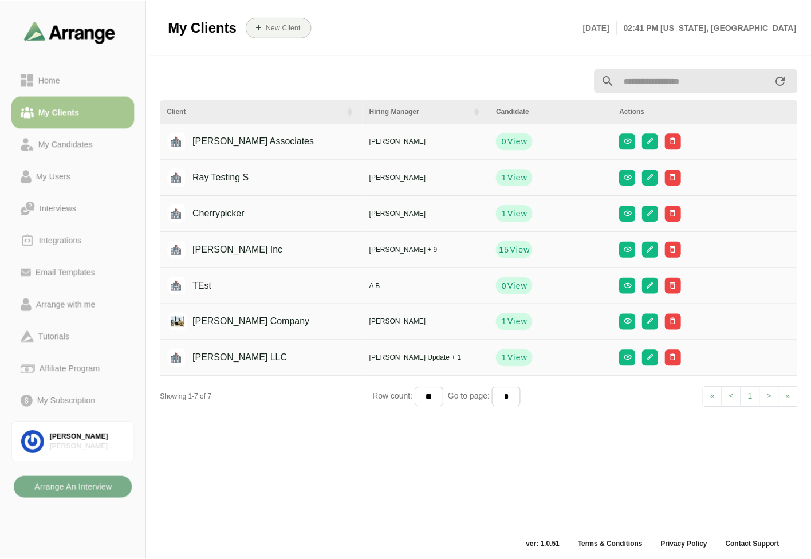
scroll to position [3, 0]
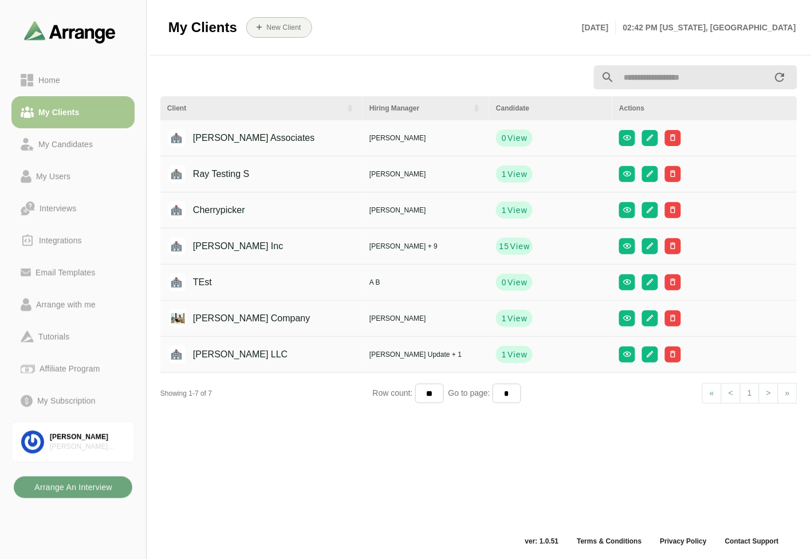
click at [90, 487] on b "Arrange An Interview" at bounding box center [73, 487] width 78 height 22
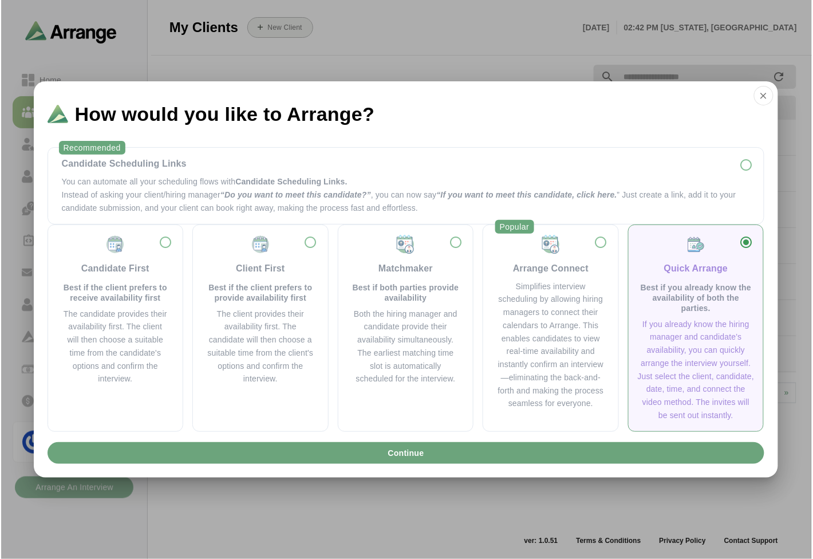
scroll to position [0, 0]
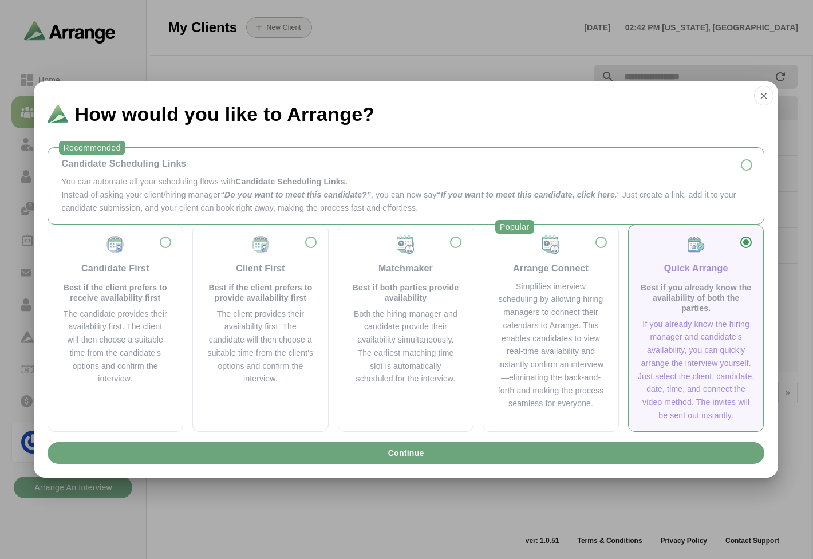
click at [243, 189] on p "Instead of asking your client/hiring manager “Do you want to meet this candidat…" at bounding box center [406, 201] width 688 height 26
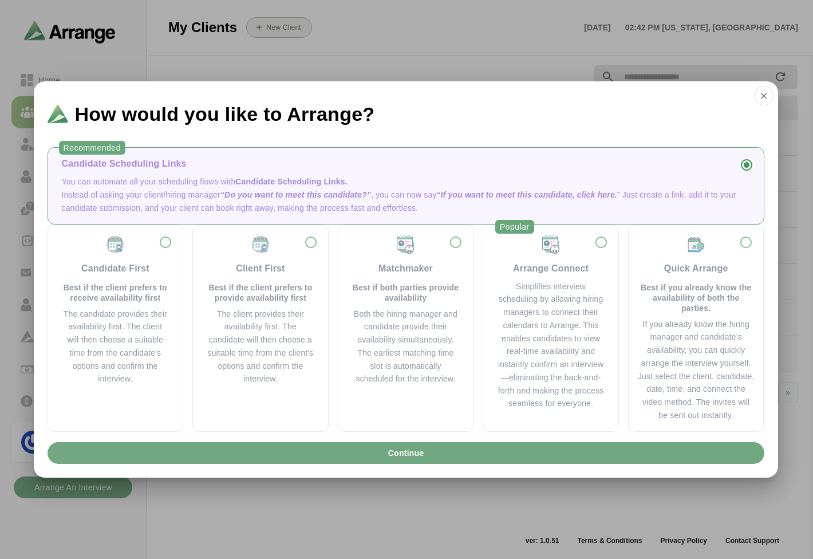
click at [340, 457] on button "Continue" at bounding box center [406, 453] width 717 height 22
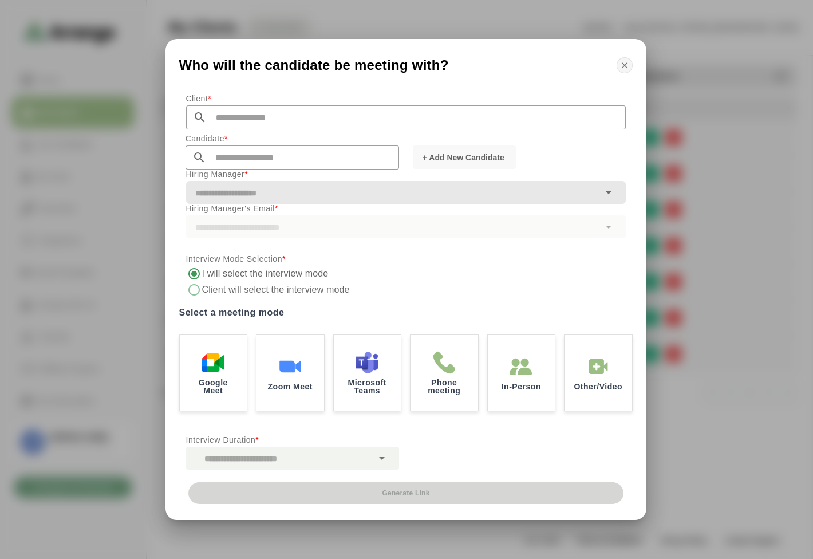
click at [621, 63] on icon "button" at bounding box center [625, 65] width 10 height 10
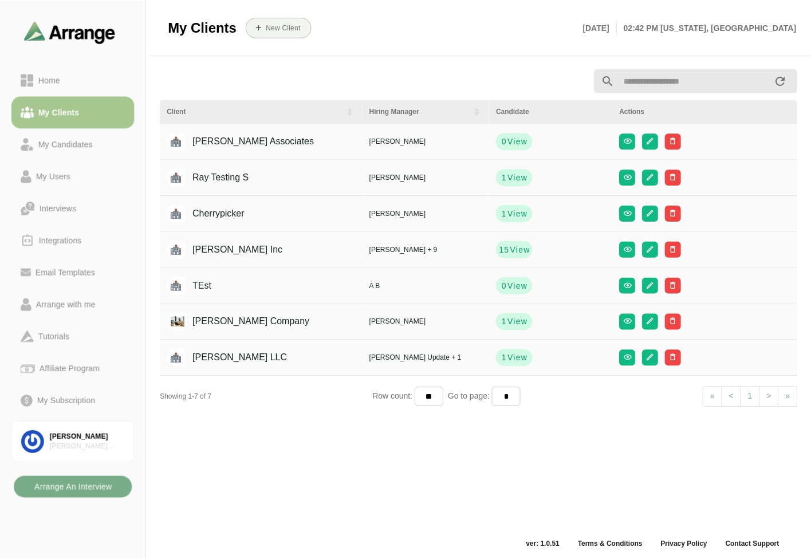
scroll to position [3, 0]
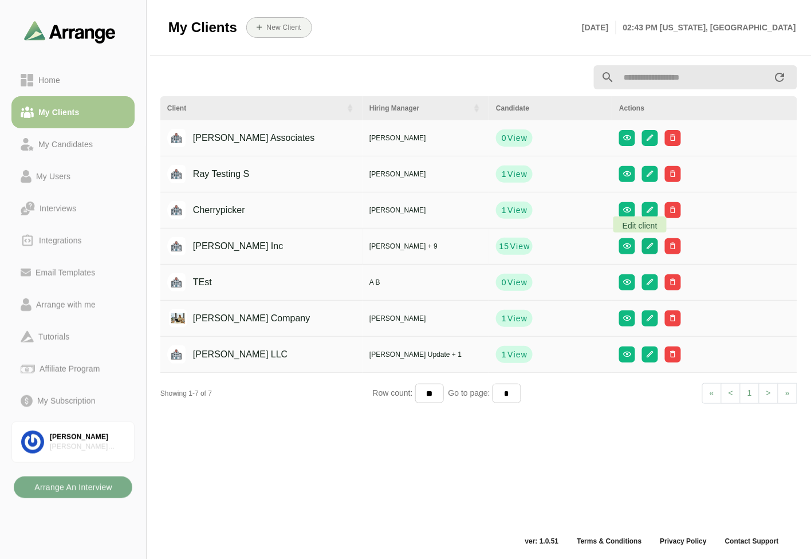
click at [642, 239] on button "button" at bounding box center [650, 246] width 16 height 16
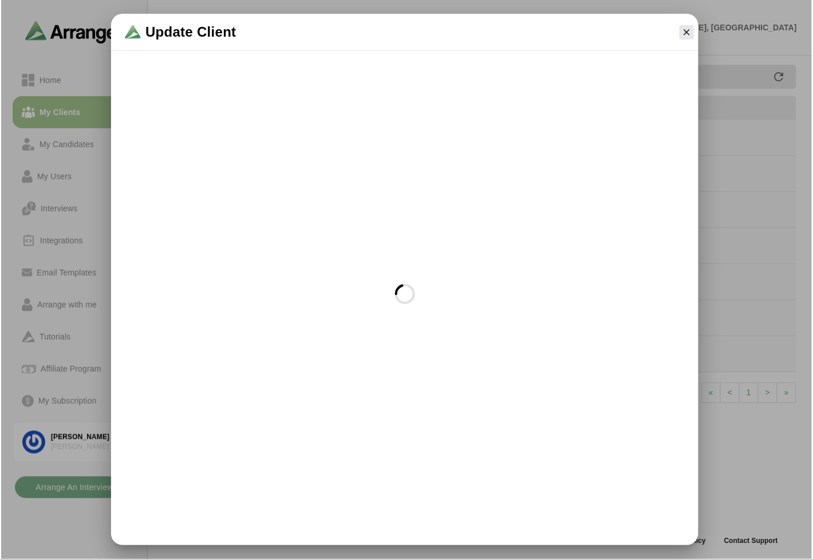
scroll to position [0, 0]
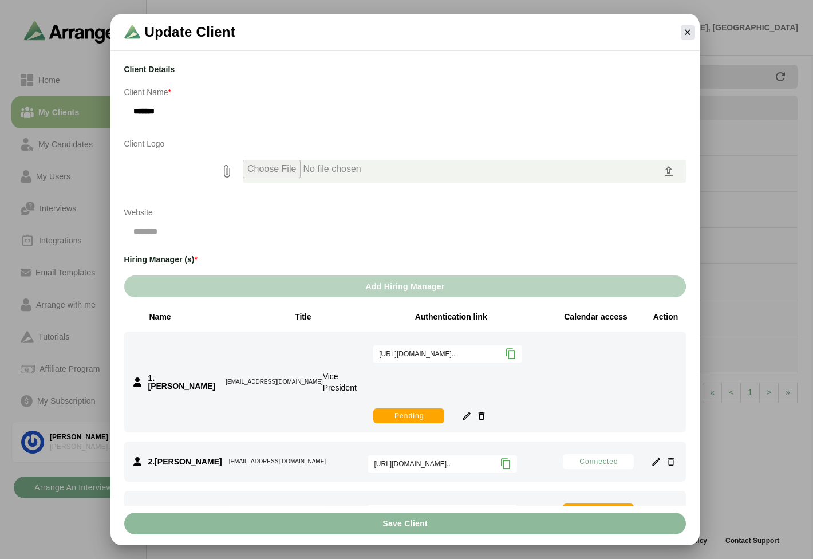
click at [390, 285] on span "Add Hiring Manager" at bounding box center [405, 286] width 80 height 22
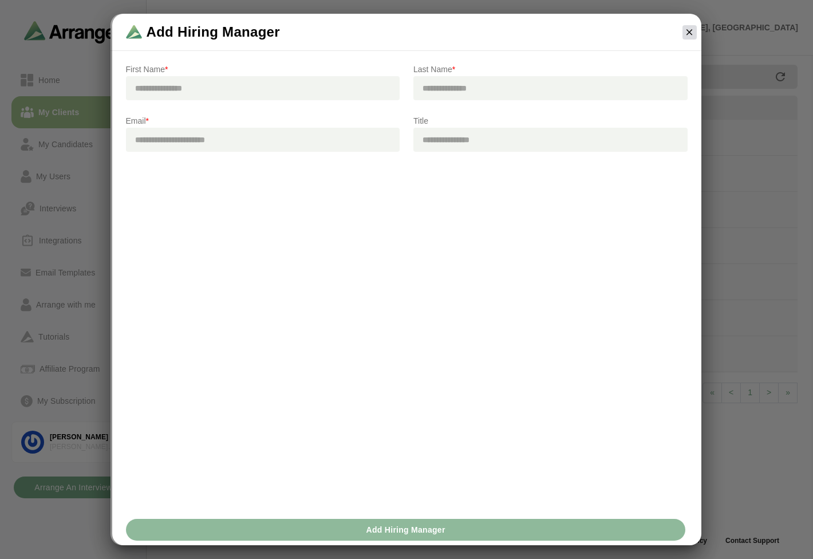
click at [689, 31] on icon "button" at bounding box center [689, 32] width 10 height 10
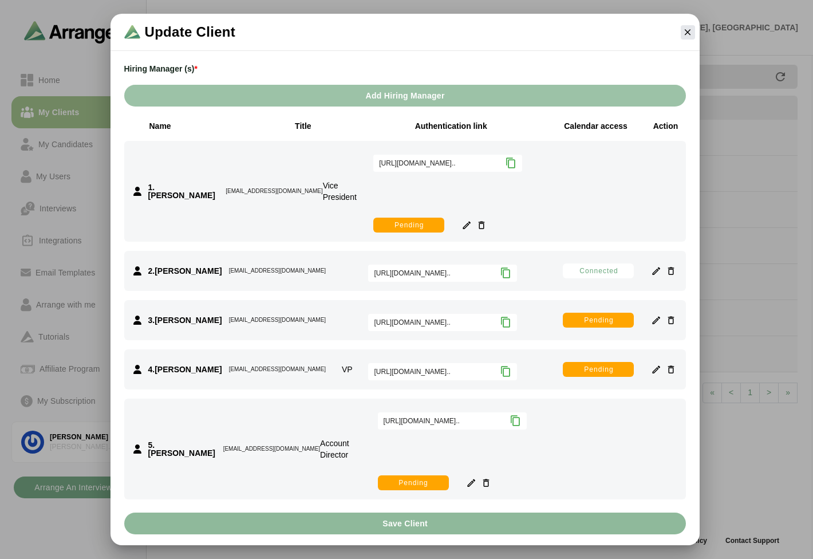
scroll to position [187, 0]
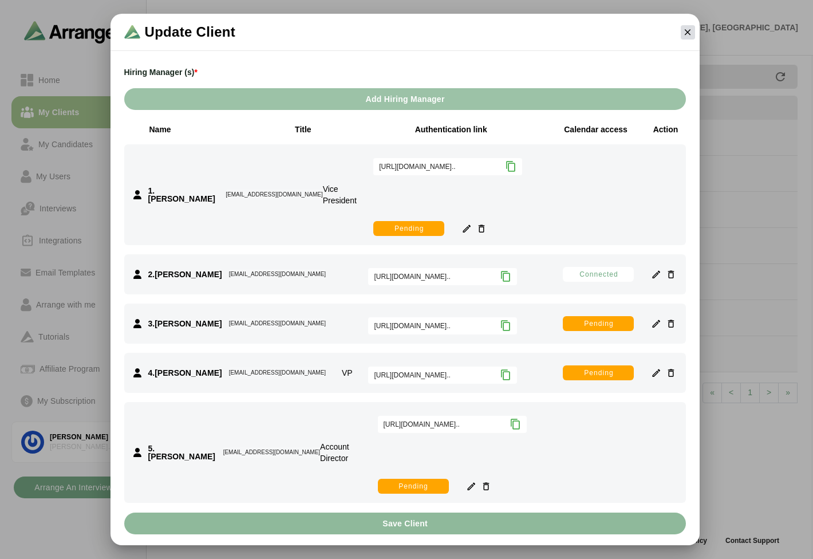
click at [685, 30] on icon "button" at bounding box center [688, 32] width 10 height 10
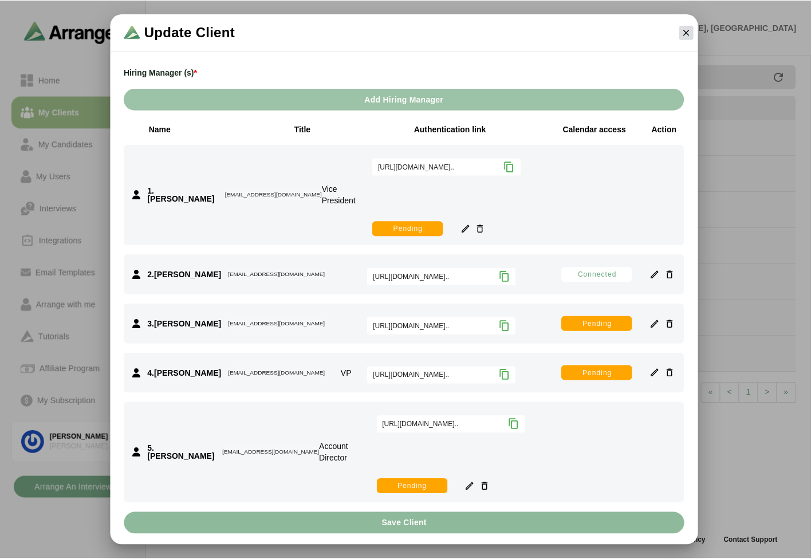
scroll to position [3, 0]
